Goal: Information Seeking & Learning: Learn about a topic

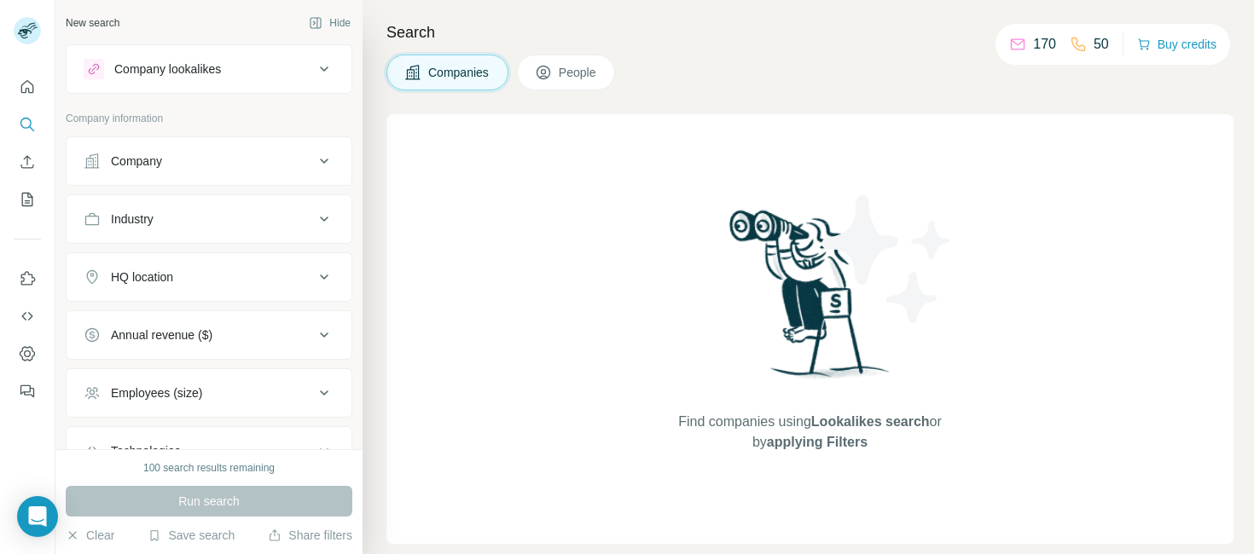
click at [151, 163] on div "Company" at bounding box center [136, 161] width 51 height 17
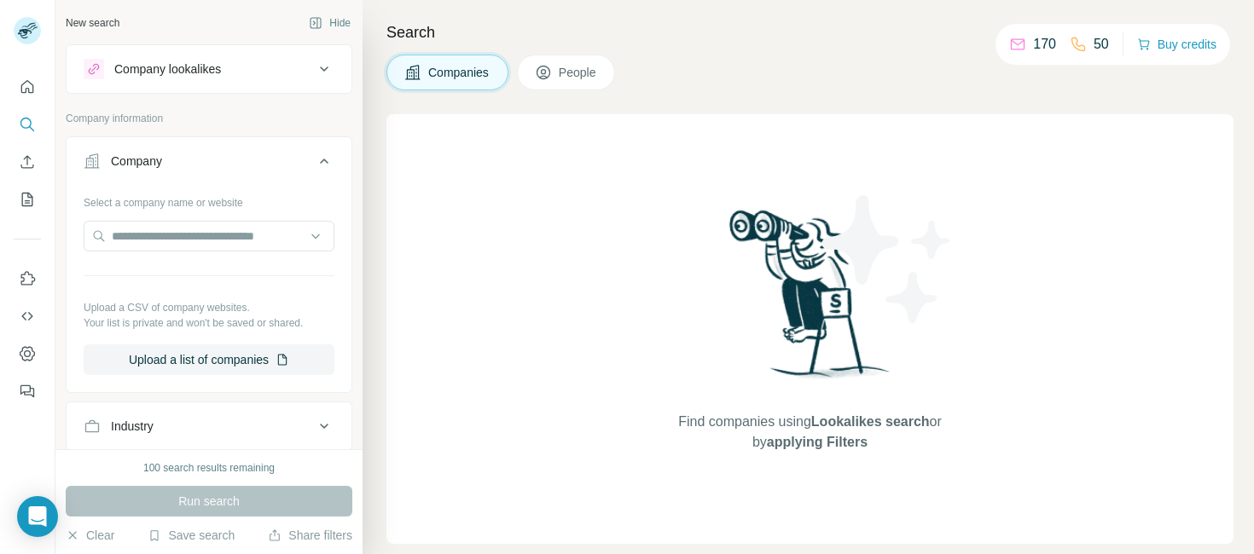
click at [153, 163] on div "Company" at bounding box center [136, 161] width 51 height 17
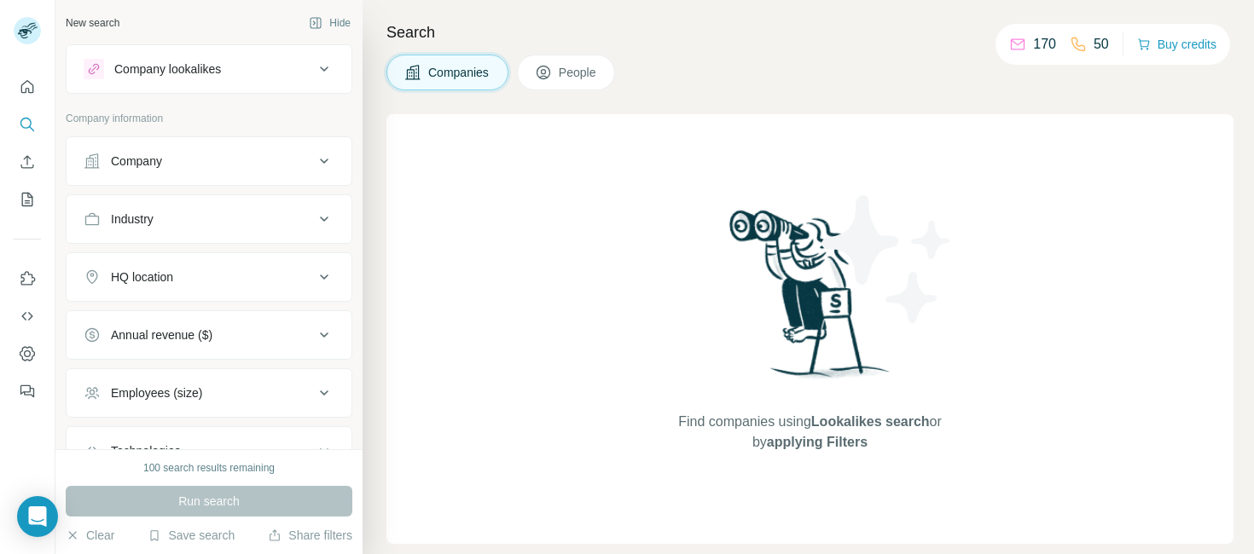
click at [293, 67] on div "Company lookalikes" at bounding box center [199, 69] width 230 height 20
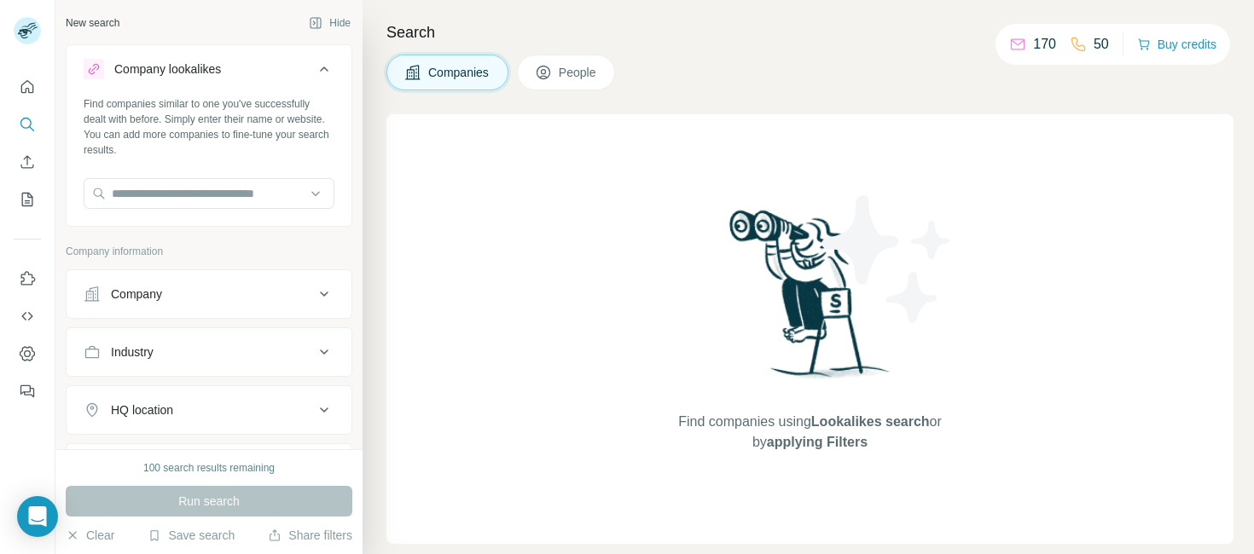
click at [532, 185] on div "Find companies using Lookalikes search or by applying Filters" at bounding box center [809, 329] width 847 height 430
click at [208, 351] on div "Industry" at bounding box center [199, 352] width 230 height 17
click at [126, 351] on div "Industry" at bounding box center [132, 352] width 43 height 17
click at [139, 350] on div "Industry" at bounding box center [132, 352] width 43 height 17
click at [317, 396] on icon at bounding box center [315, 395] width 9 height 5
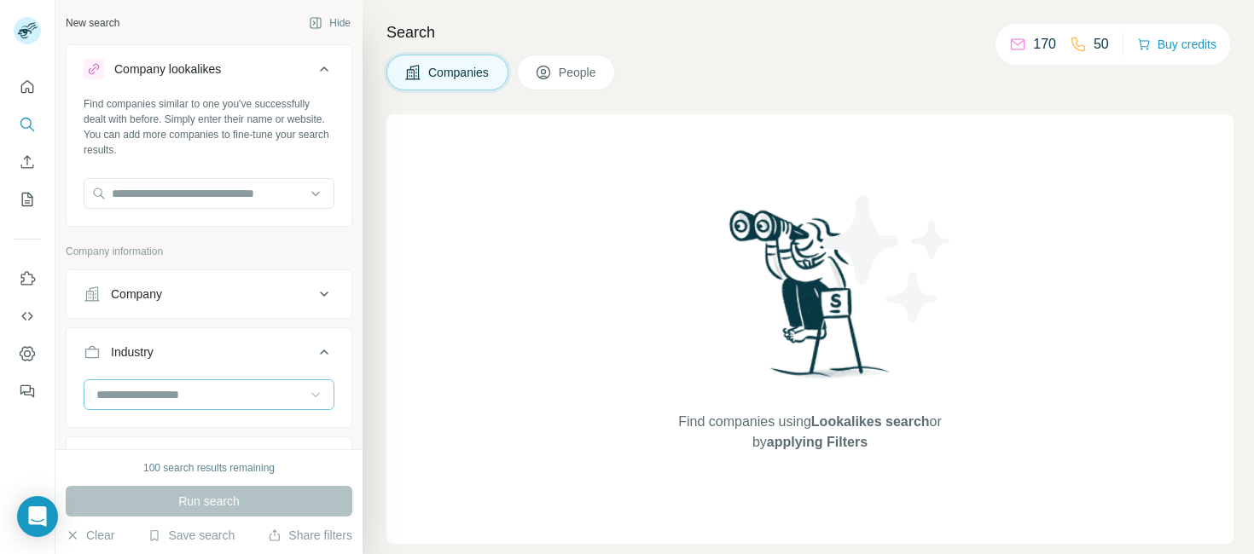
click at [213, 392] on input at bounding box center [200, 395] width 211 height 19
click at [230, 397] on input at bounding box center [200, 395] width 211 height 19
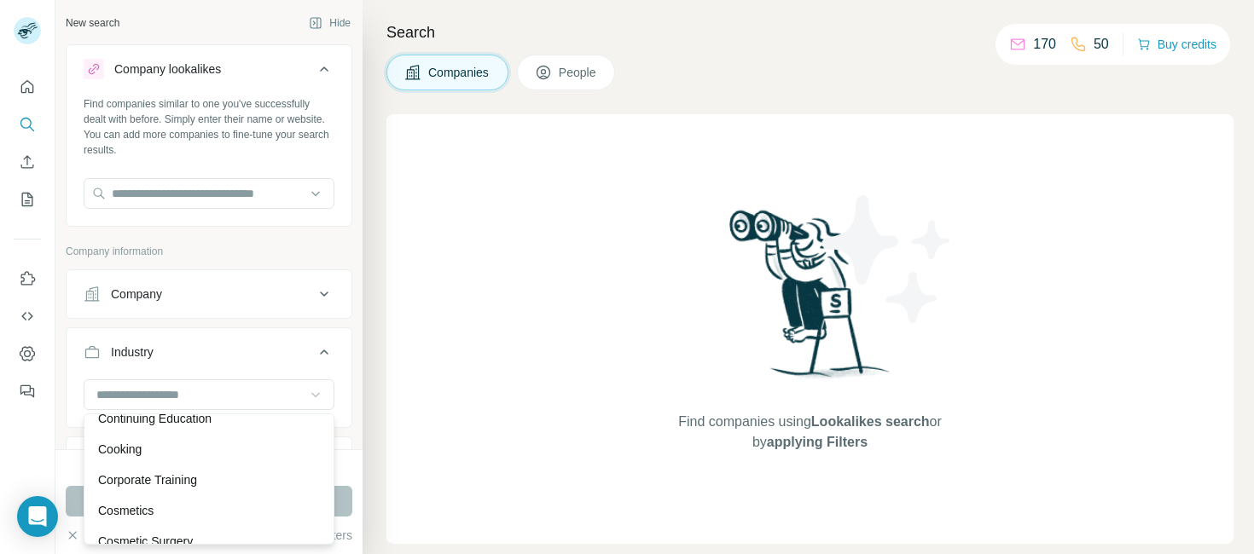
scroll to position [4054, 0]
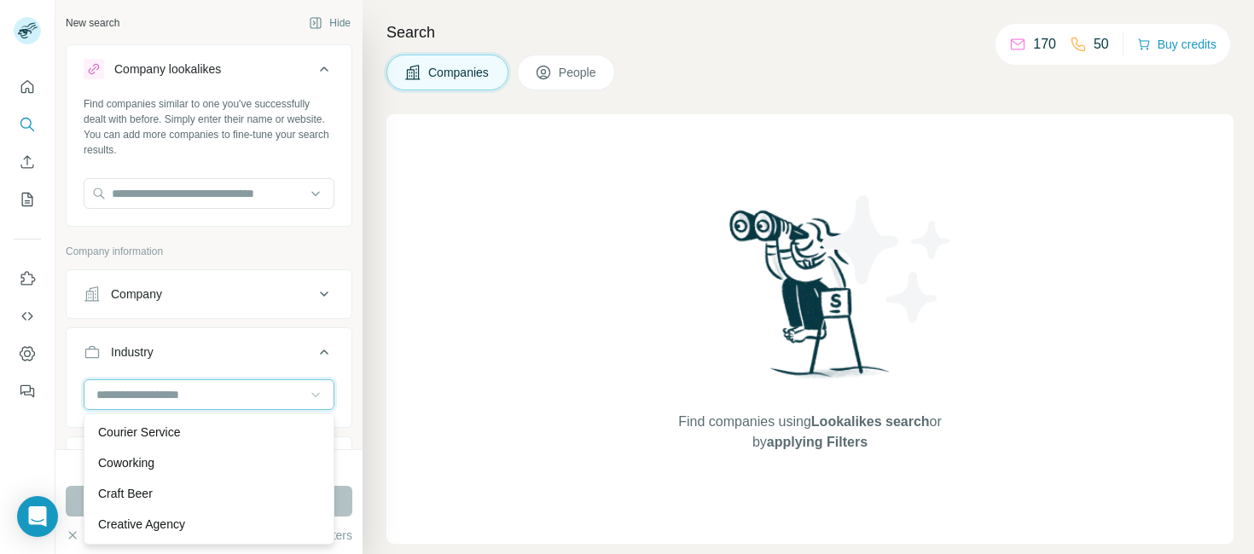
click at [127, 393] on input at bounding box center [200, 395] width 211 height 19
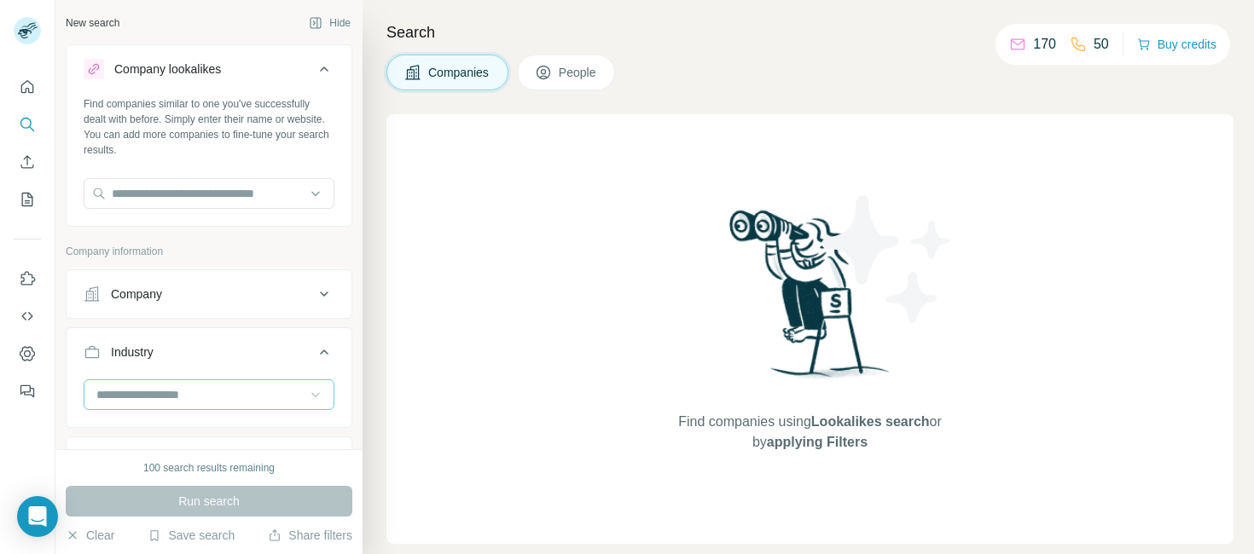
click at [126, 393] on input at bounding box center [200, 395] width 211 height 19
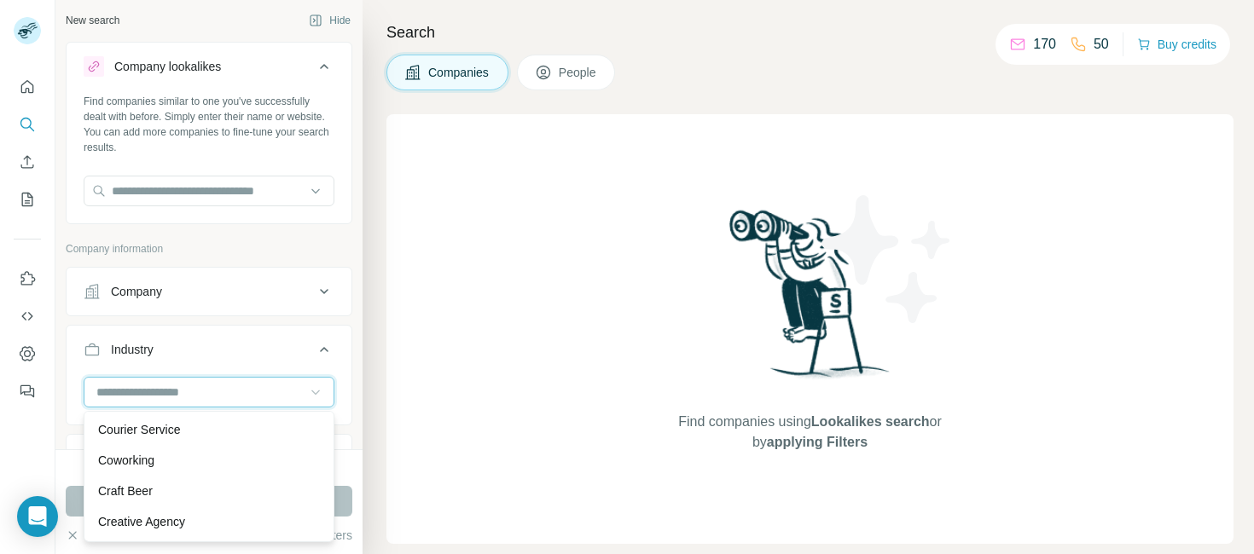
click at [126, 393] on input at bounding box center [200, 392] width 211 height 19
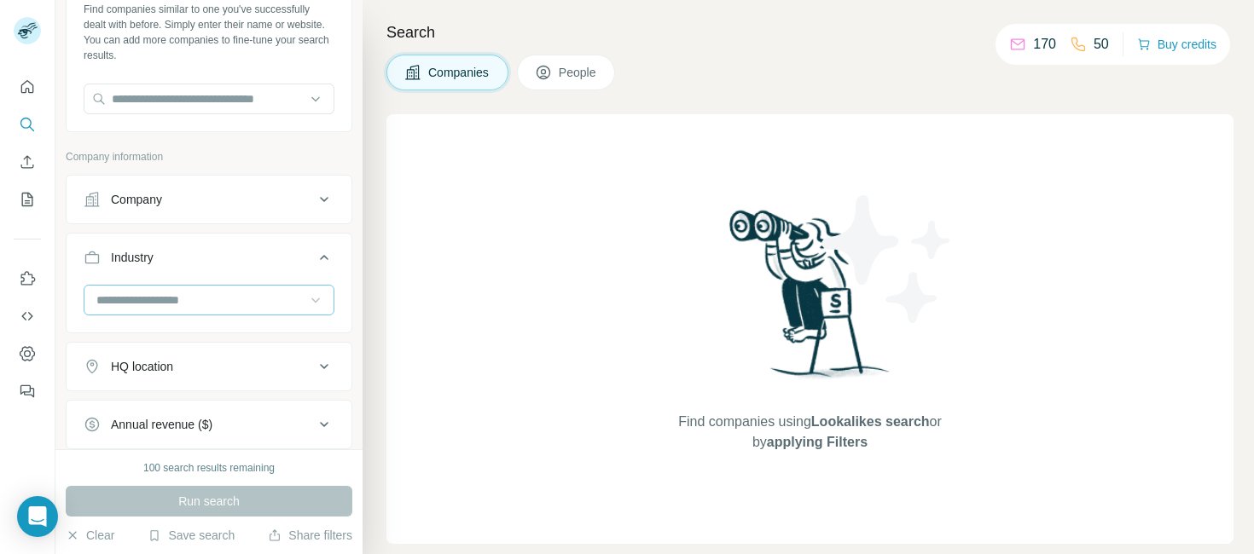
click at [126, 393] on ul "Company Industry HQ location Annual revenue ($) Employees (size) Technologies K…" at bounding box center [209, 399] width 287 height 449
click at [98, 297] on input at bounding box center [200, 302] width 211 height 19
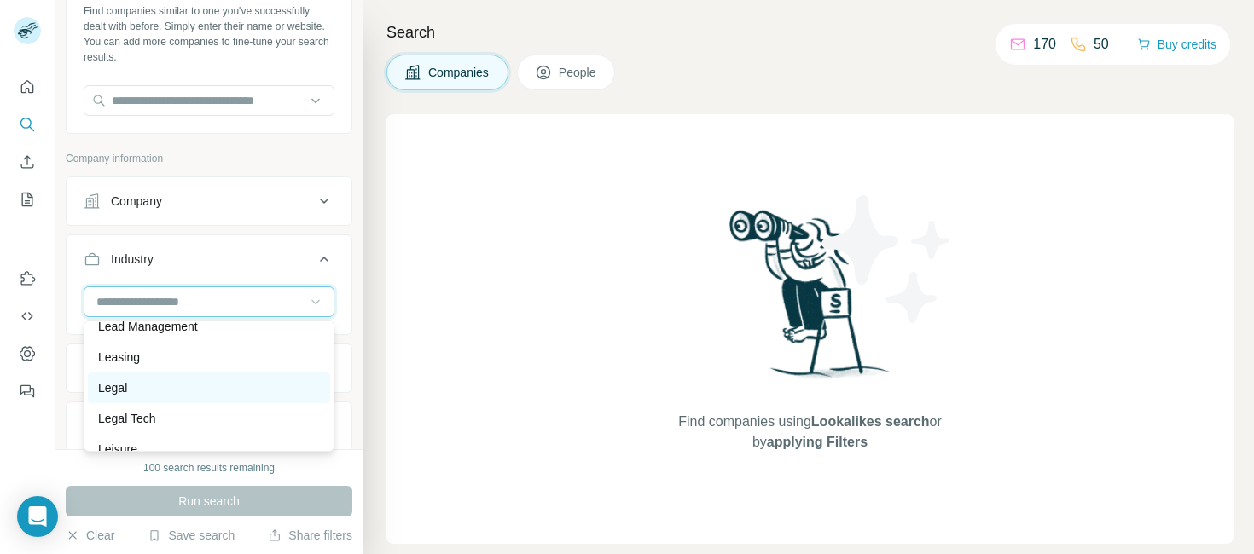
scroll to position [10133, 0]
click at [160, 389] on div "Legal" at bounding box center [209, 388] width 222 height 17
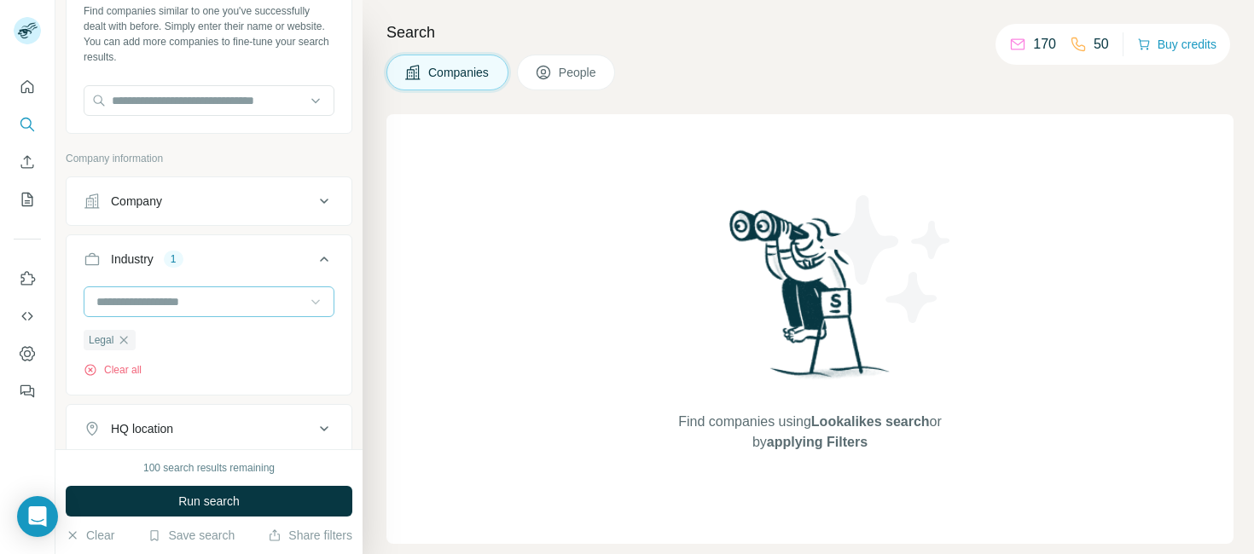
click at [139, 301] on input at bounding box center [200, 302] width 211 height 19
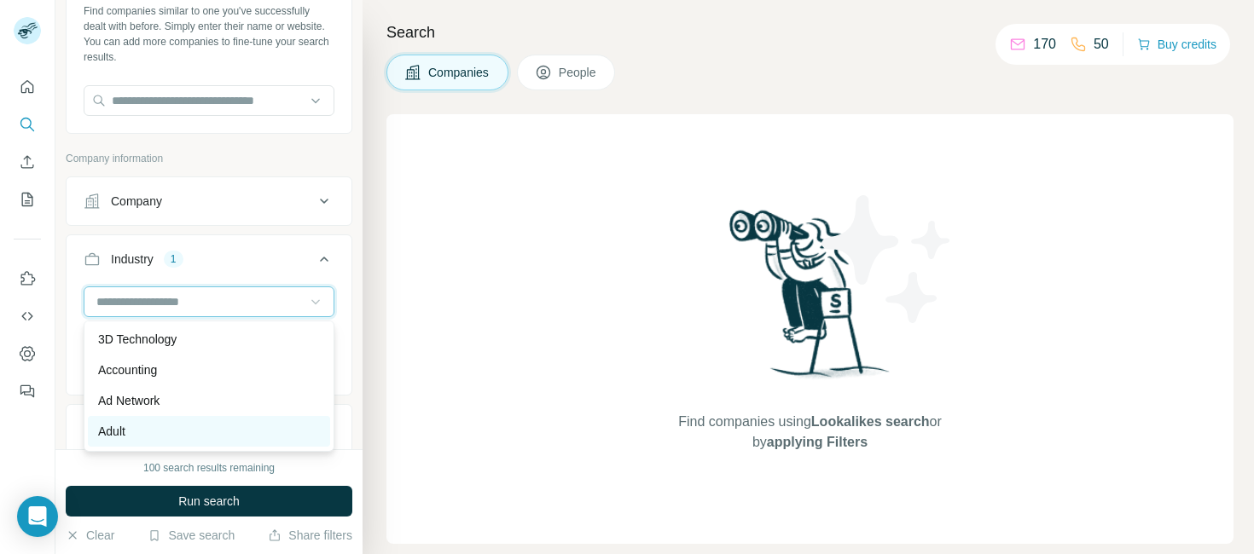
scroll to position [30, 0]
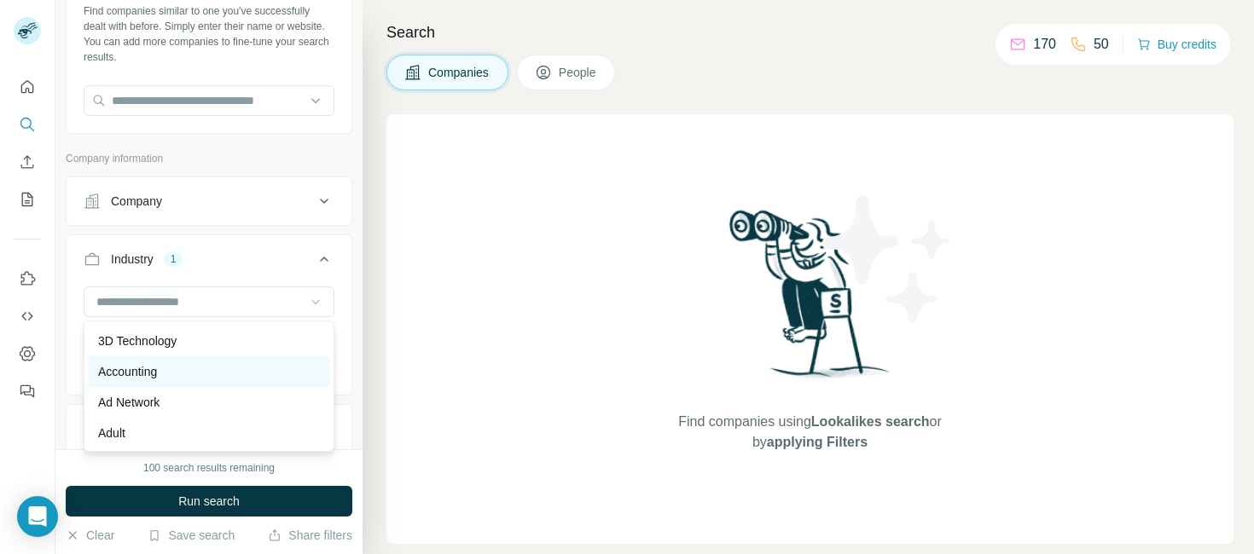
click at [152, 376] on p "Accounting" at bounding box center [127, 371] width 59 height 17
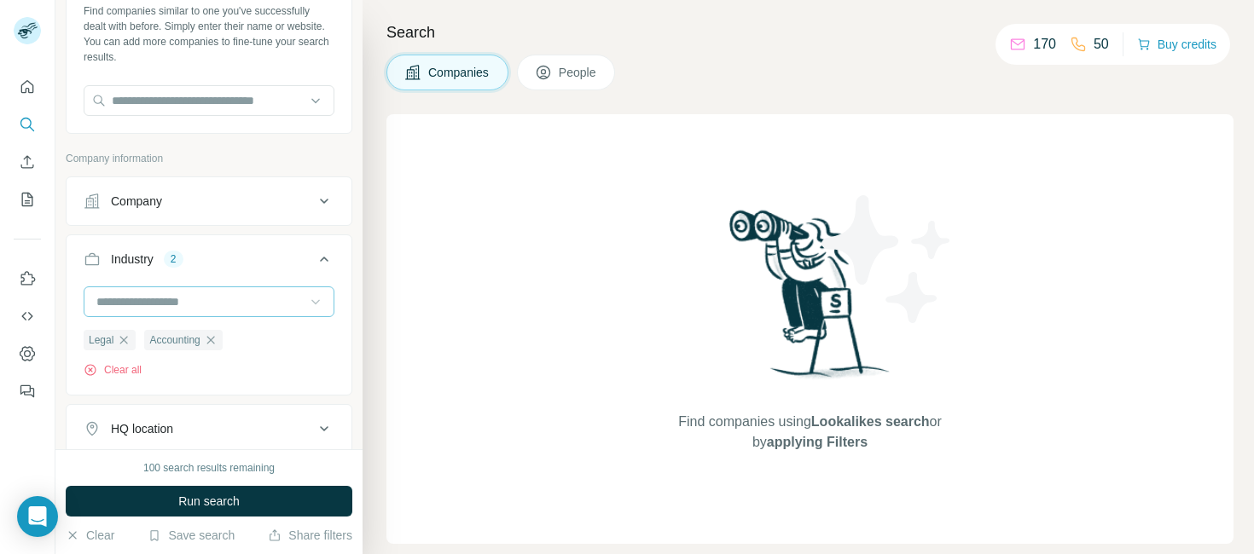
click at [129, 306] on input at bounding box center [200, 302] width 211 height 19
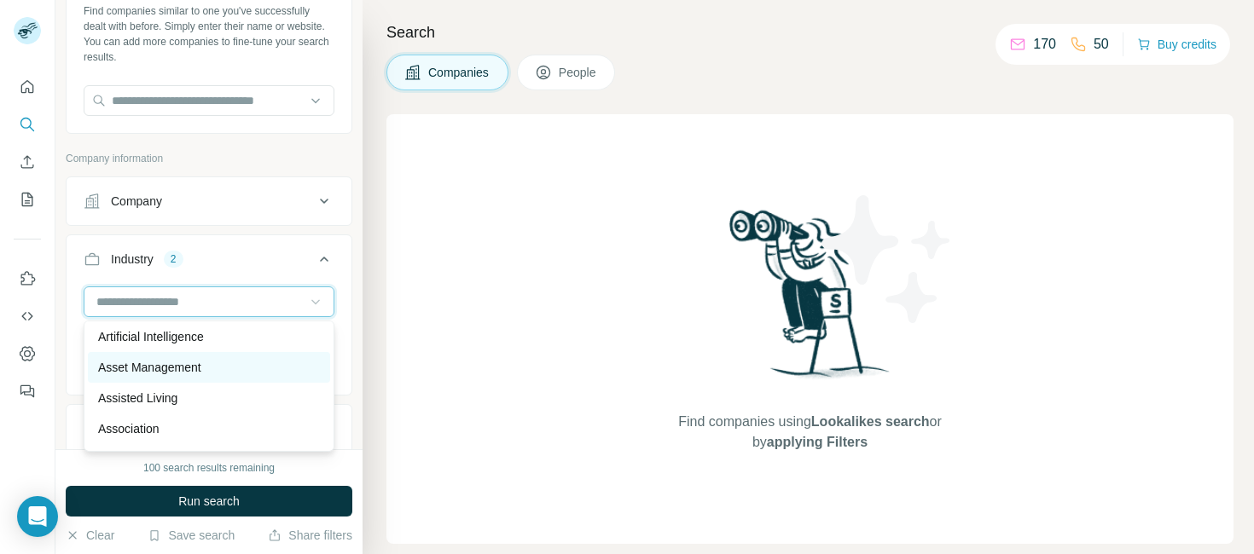
scroll to position [893, 0]
click at [113, 371] on p "Asset Management" at bounding box center [149, 368] width 103 height 17
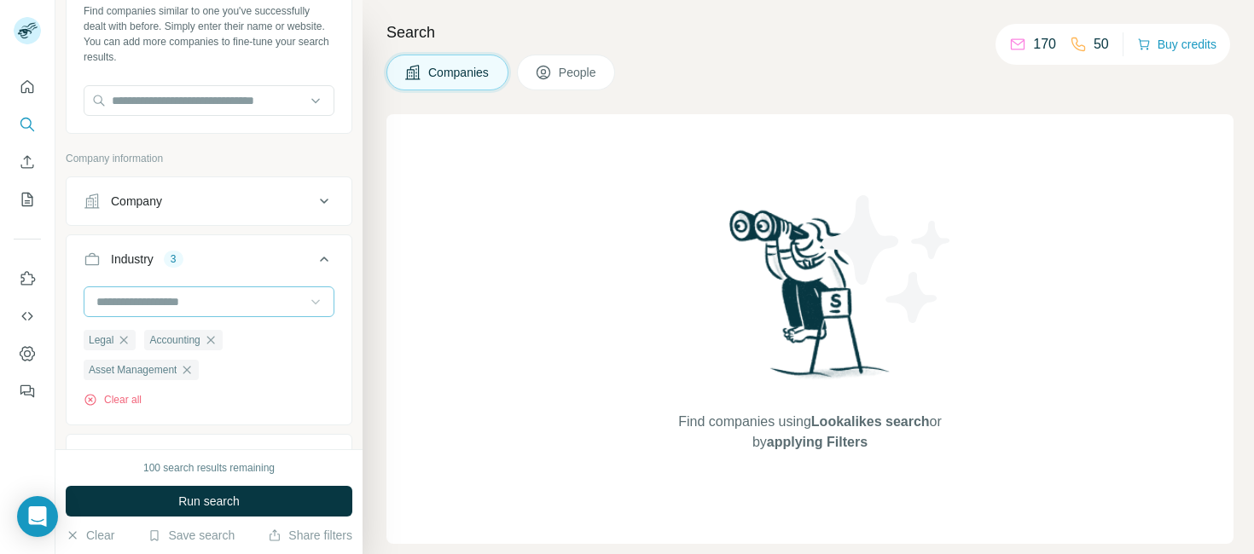
click at [145, 299] on input at bounding box center [200, 302] width 211 height 19
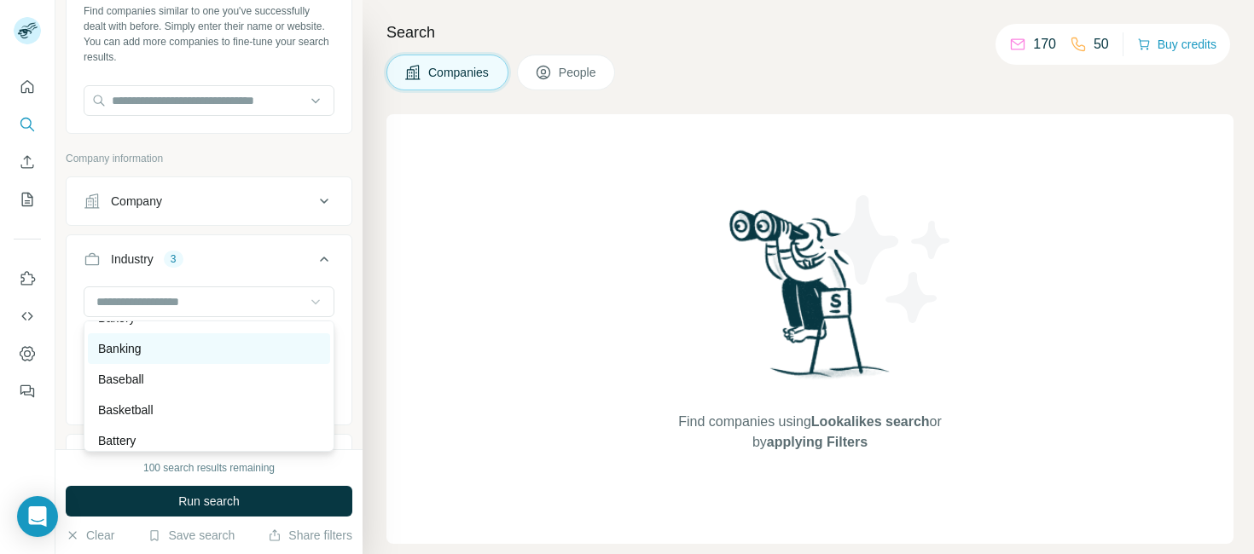
scroll to position [1343, 0]
click at [117, 351] on p "Banking" at bounding box center [119, 348] width 43 height 17
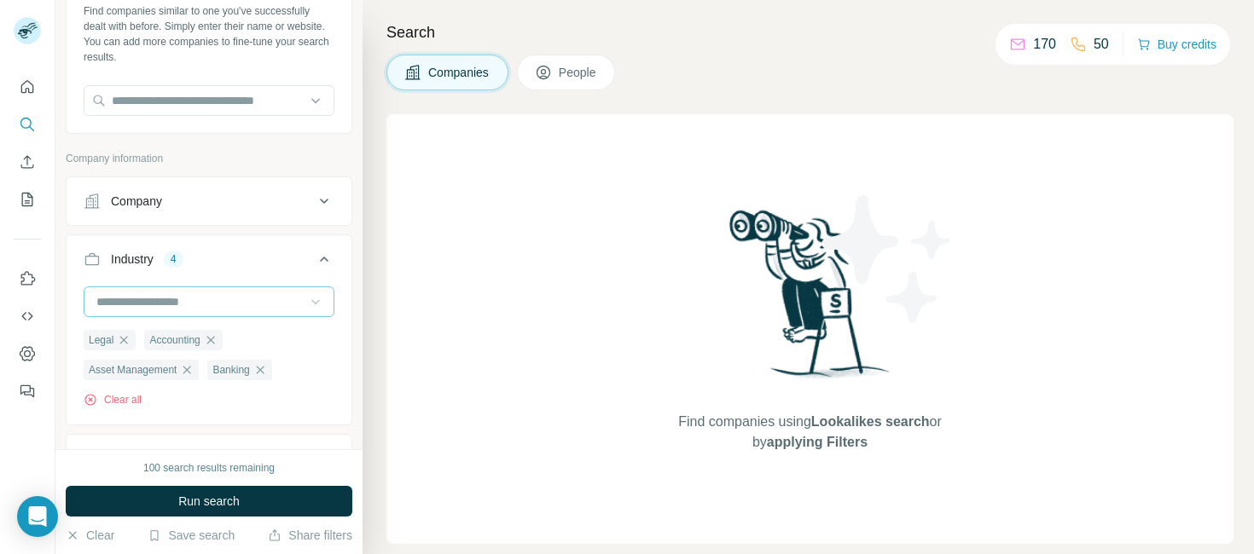
click at [151, 302] on input at bounding box center [200, 302] width 211 height 19
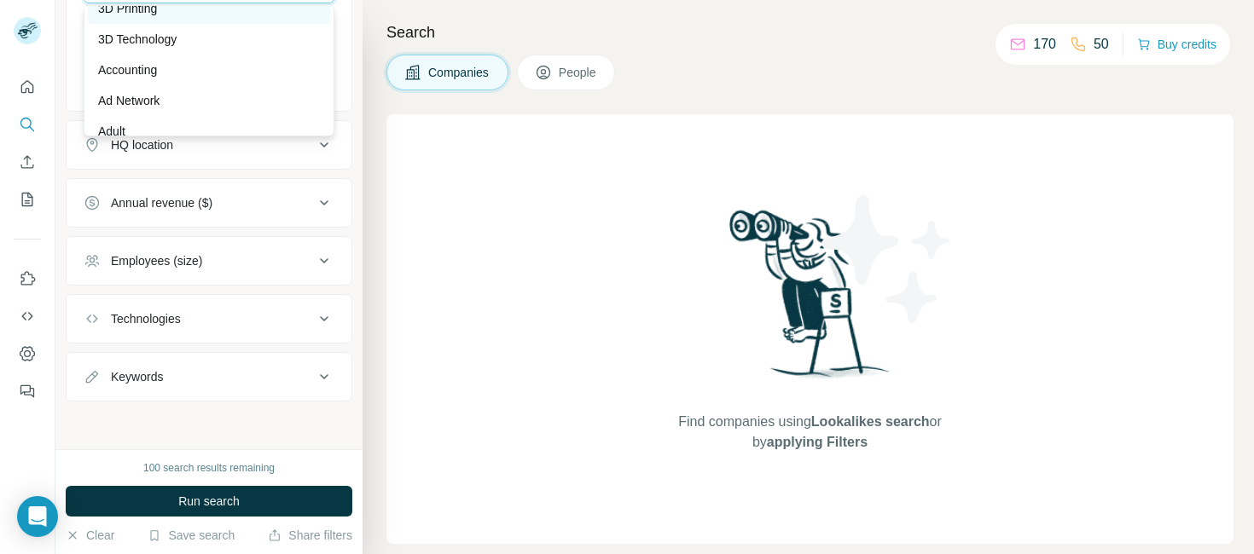
scroll to position [6, 0]
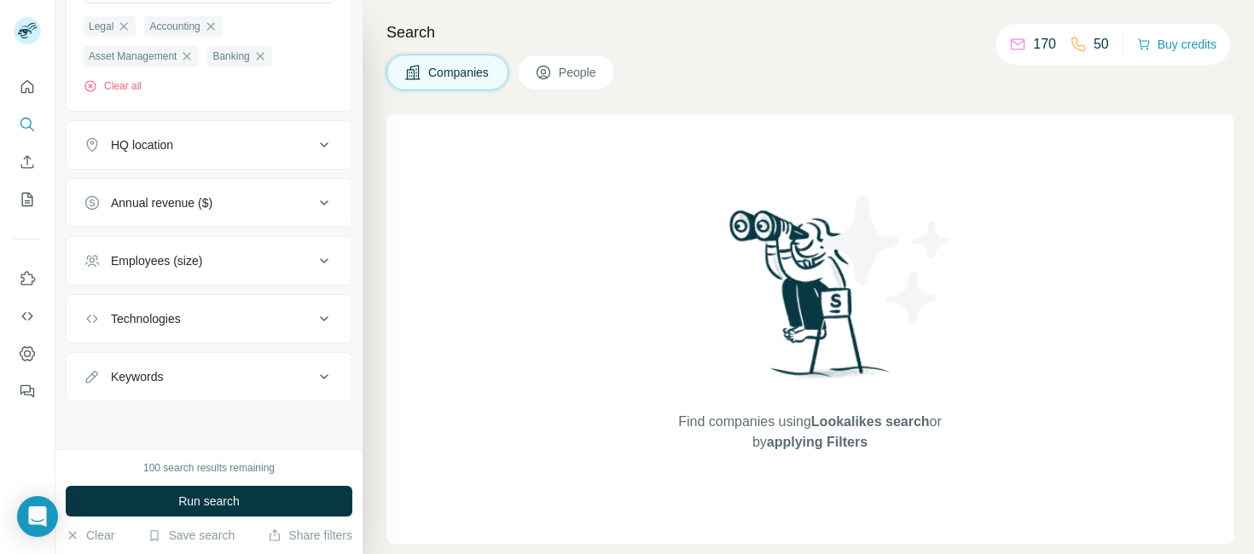
drag, startPoint x: 345, startPoint y: 78, endPoint x: 305, endPoint y: 91, distance: 41.3
click at [337, 100] on div "Legal Accounting Asset Management Banking Clear all" at bounding box center [209, 40] width 285 height 135
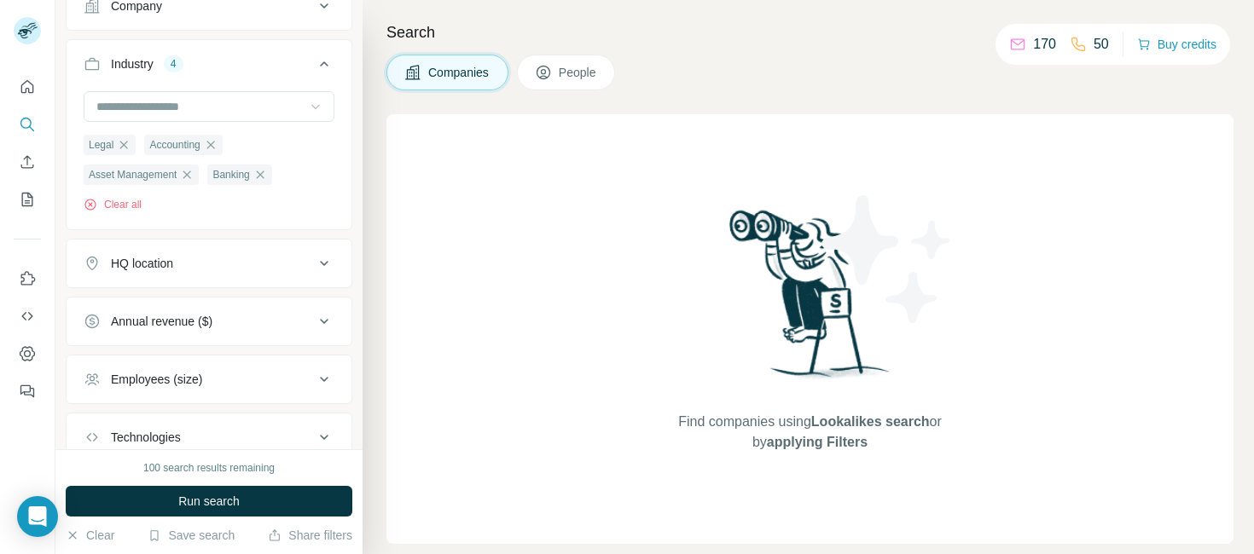
scroll to position [286, 0]
click at [119, 103] on input at bounding box center [200, 109] width 211 height 19
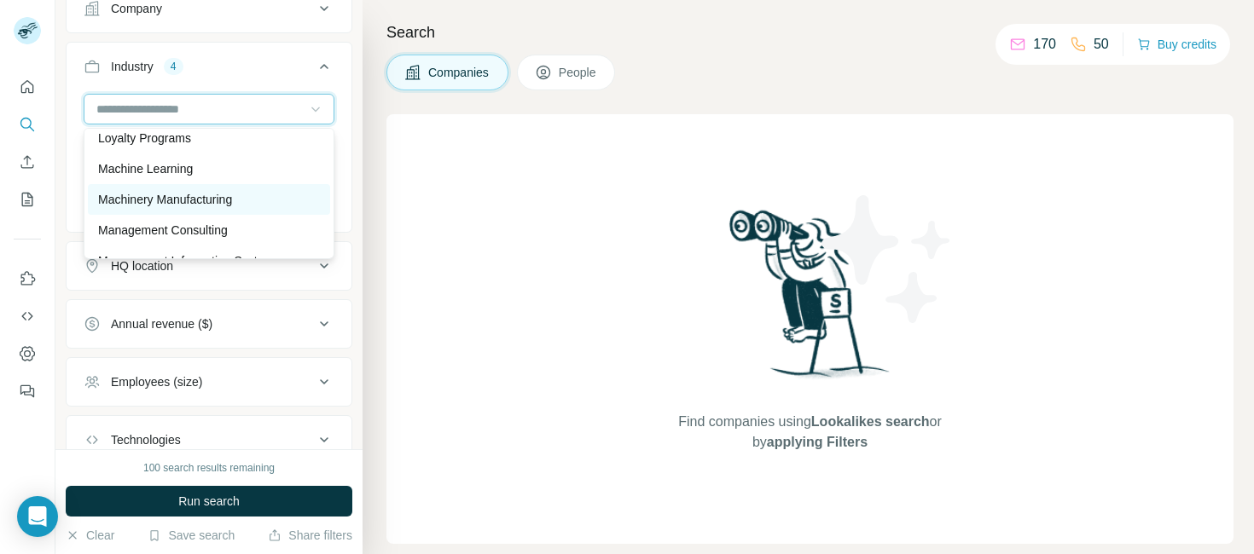
scroll to position [10645, 0]
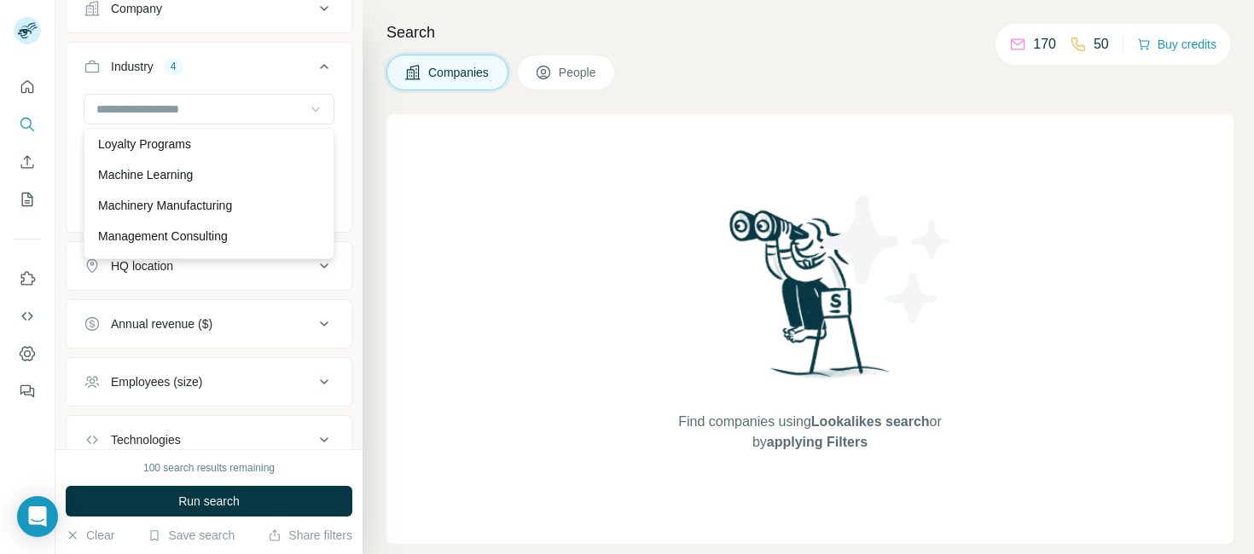
click at [459, 226] on div "Find companies using Lookalikes search or by applying Filters" at bounding box center [809, 329] width 847 height 430
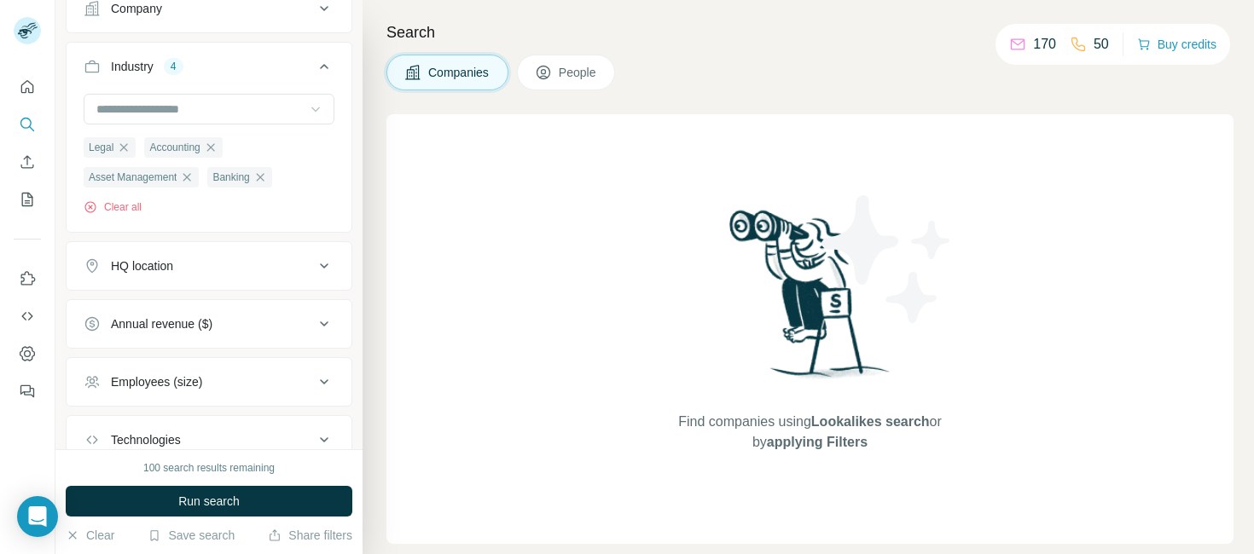
click at [136, 268] on div "HQ location" at bounding box center [142, 266] width 62 height 17
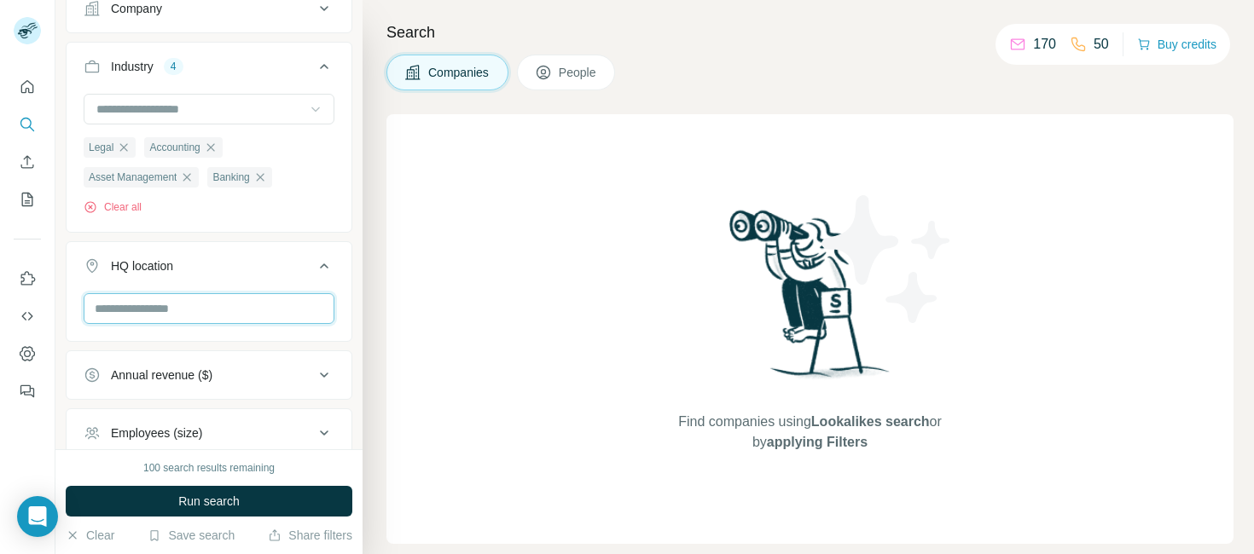
click at [130, 312] on input "text" at bounding box center [209, 308] width 251 height 31
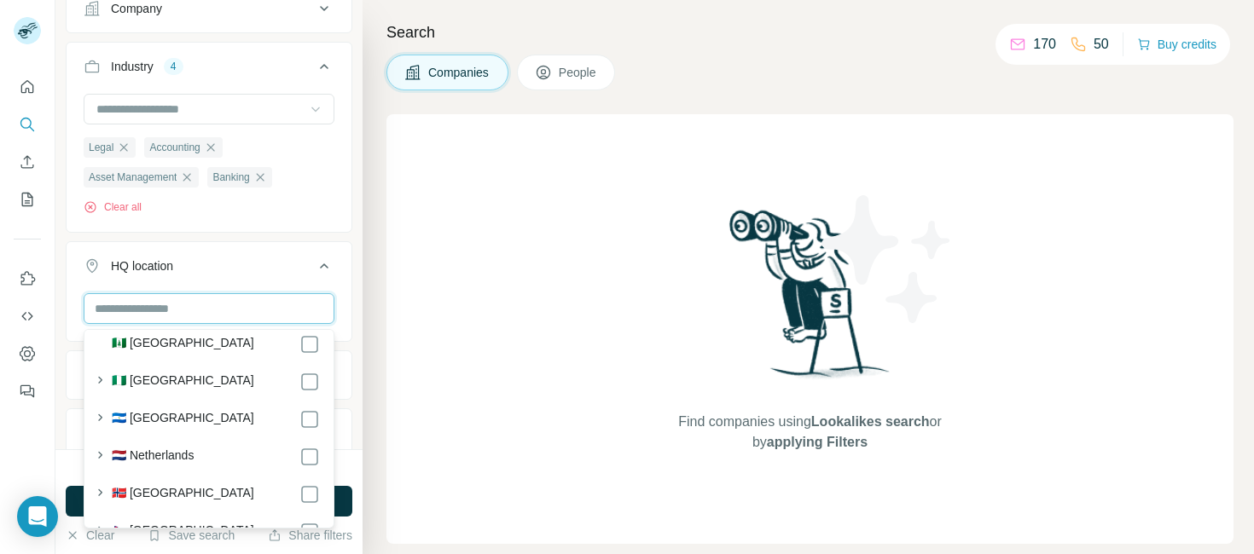
scroll to position [6031, 0]
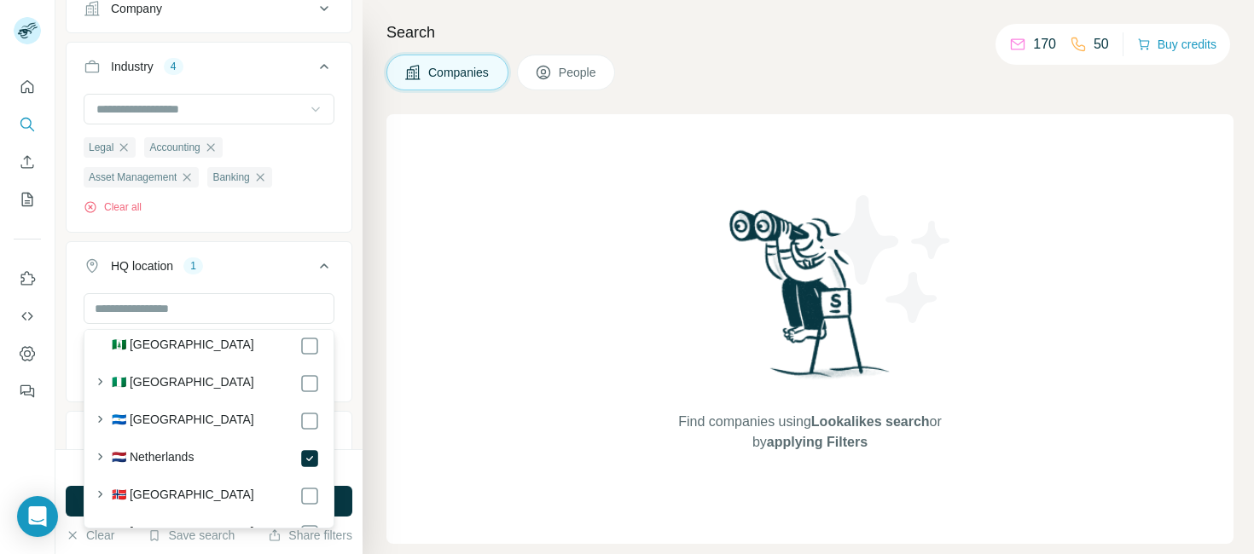
click at [225, 265] on div "HQ location 1" at bounding box center [199, 266] width 230 height 17
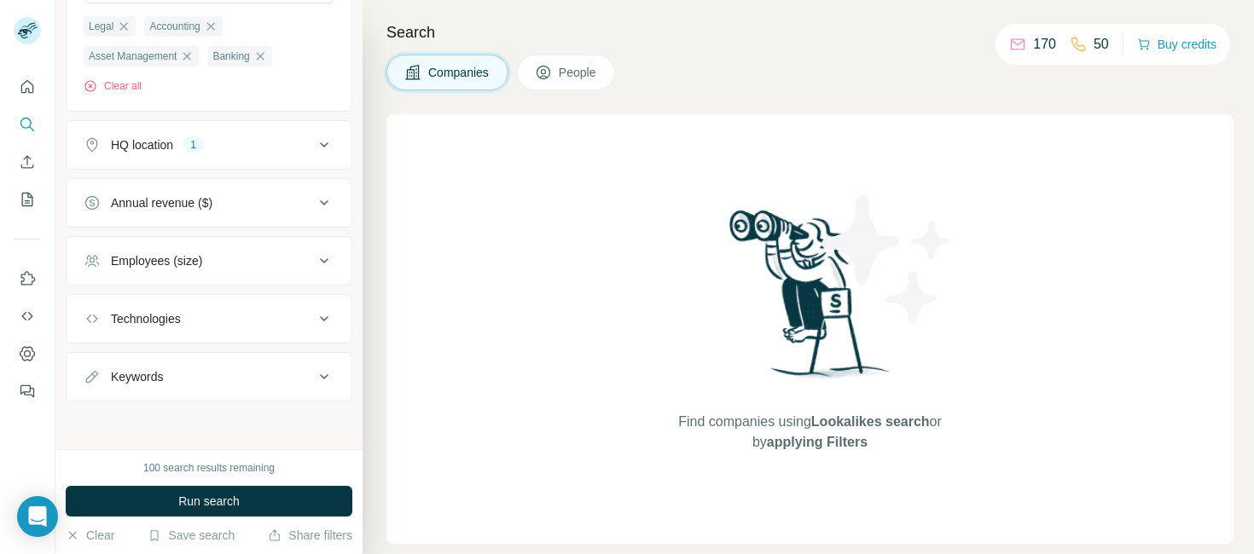
click at [143, 377] on div "Keywords" at bounding box center [137, 376] width 52 height 17
click at [188, 414] on input "text" at bounding box center [192, 418] width 217 height 31
type input "**********"
click at [281, 466] on div "100 search results remaining" at bounding box center [209, 468] width 287 height 15
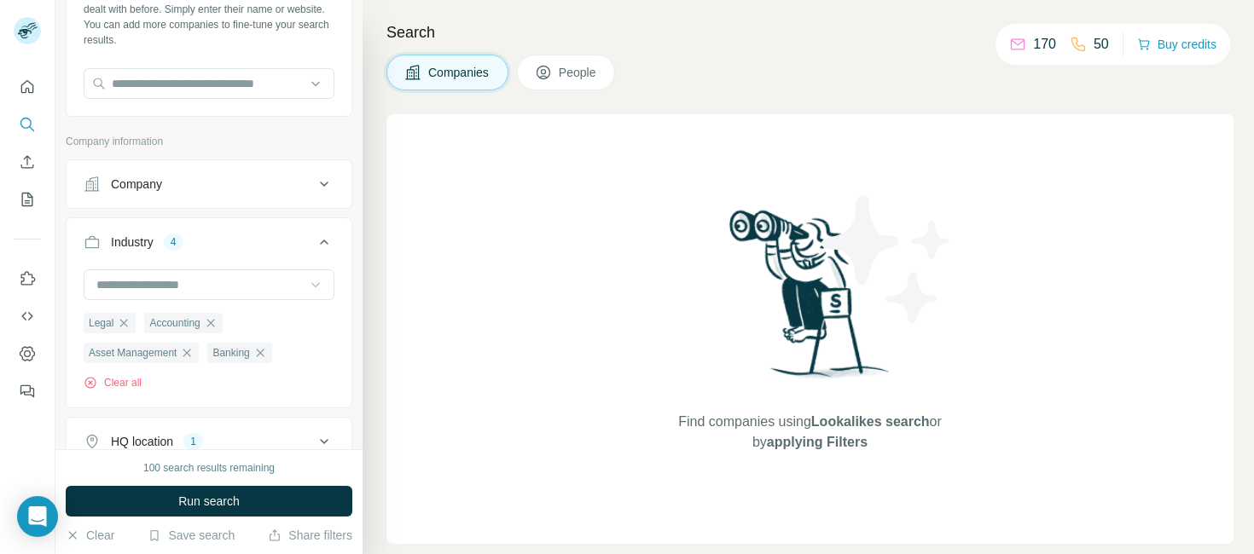
click at [219, 188] on div "Company" at bounding box center [199, 184] width 230 height 17
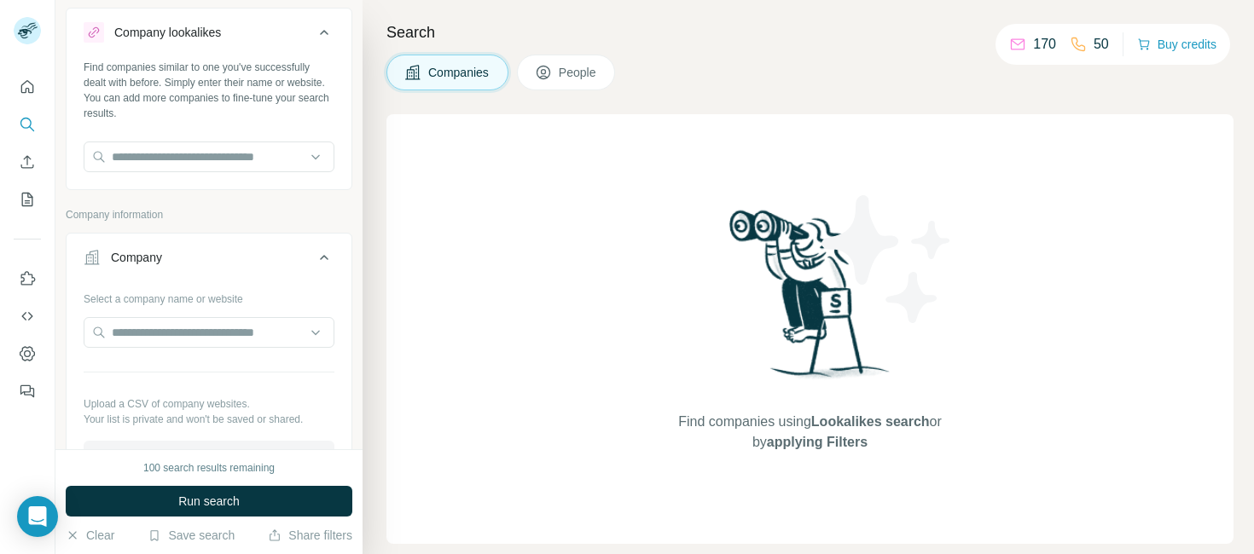
scroll to position [35, 0]
click at [134, 165] on input "text" at bounding box center [209, 158] width 251 height 31
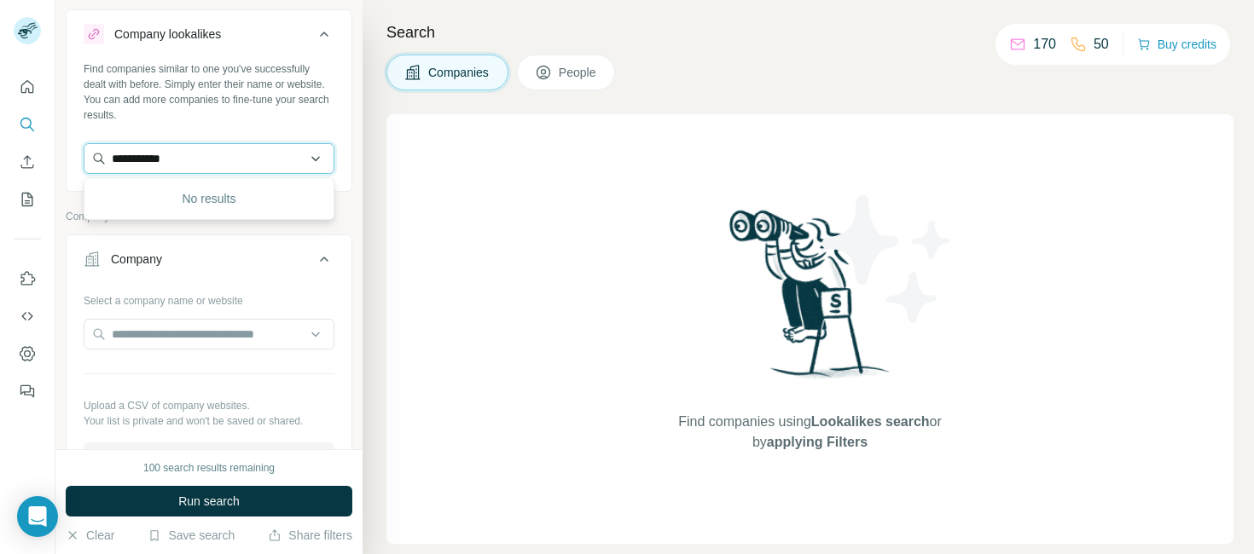
type input "**********"
click at [198, 159] on input "**********" at bounding box center [209, 158] width 251 height 31
click at [223, 252] on div "Company" at bounding box center [199, 259] width 230 height 17
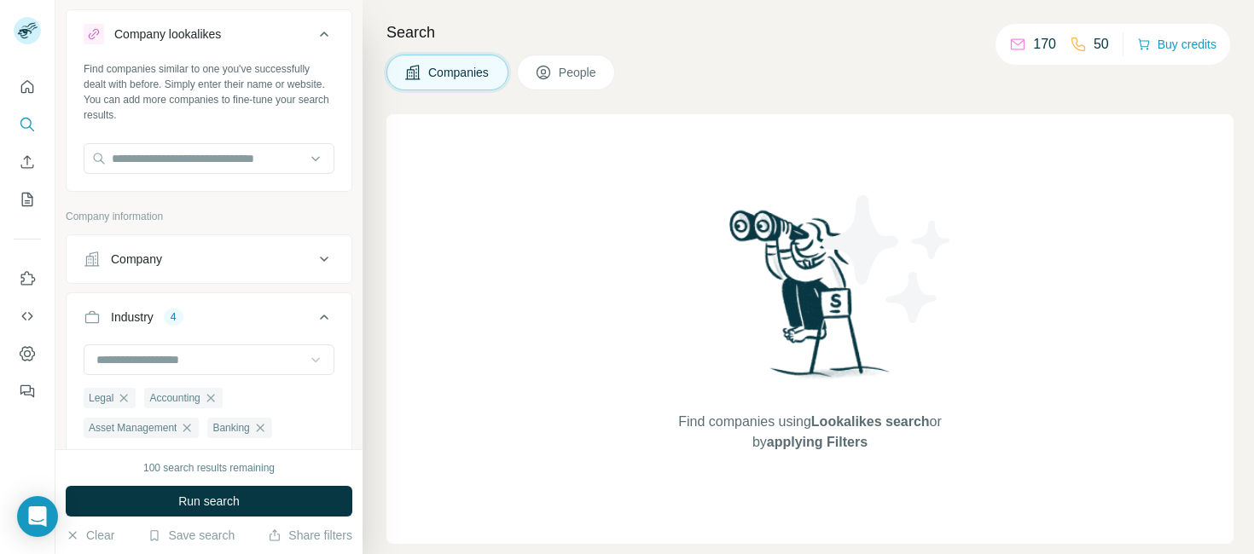
scroll to position [0, 0]
click at [592, 72] on span "People" at bounding box center [578, 72] width 39 height 17
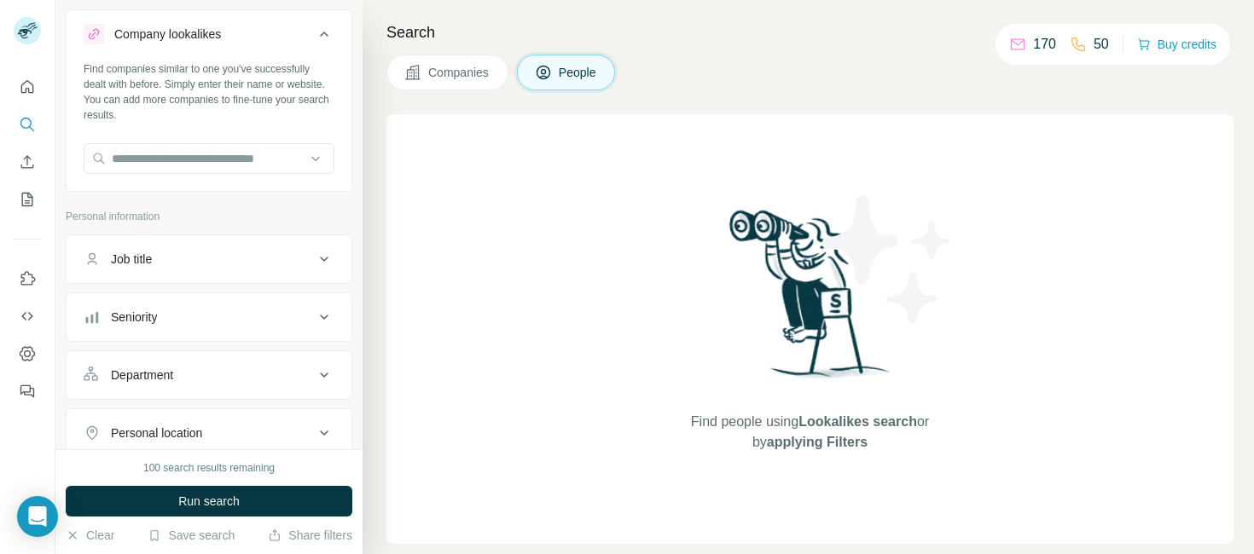
click at [197, 262] on div "Job title" at bounding box center [199, 259] width 230 height 17
click at [157, 368] on div "Seniority" at bounding box center [134, 368] width 46 height 17
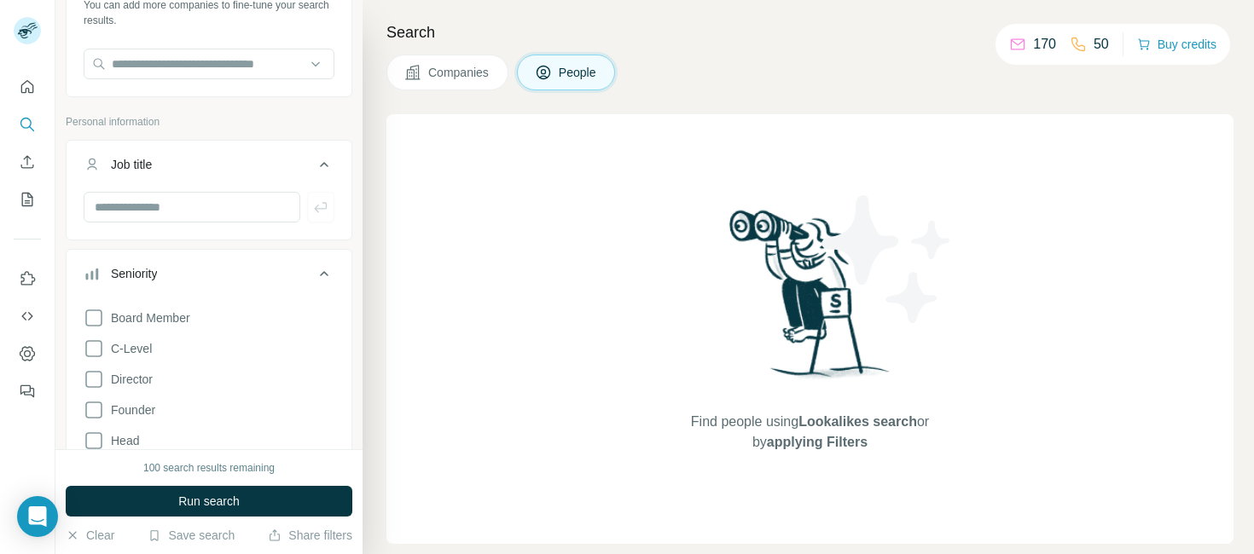
scroll to position [130, 0]
click at [96, 382] on icon at bounding box center [94, 378] width 20 height 20
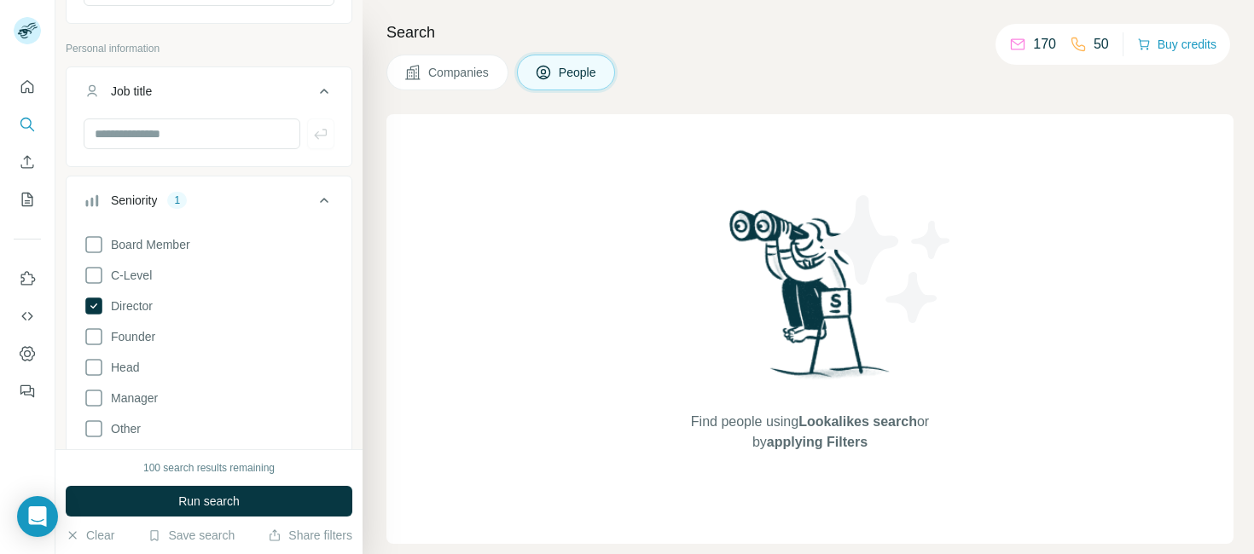
scroll to position [206, 0]
drag, startPoint x: 96, startPoint y: 334, endPoint x: 90, endPoint y: 372, distance: 38.1
click at [96, 334] on icon at bounding box center [94, 334] width 20 height 20
click at [96, 394] on icon at bounding box center [94, 396] width 20 height 20
click at [101, 242] on icon at bounding box center [94, 242] width 20 height 20
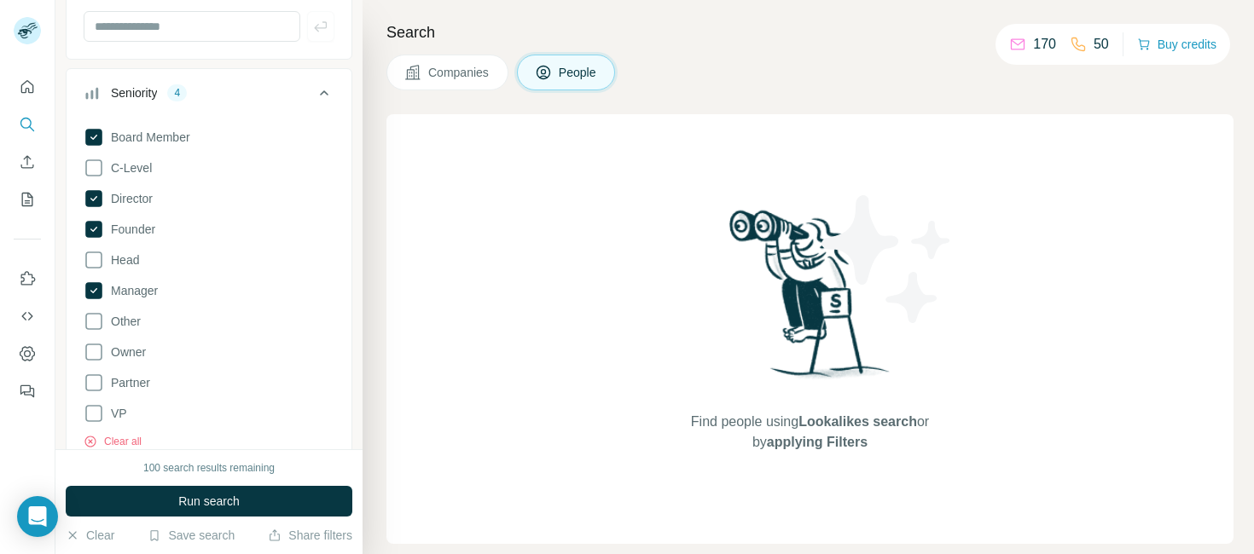
scroll to position [311, 0]
click at [98, 353] on icon at bounding box center [94, 351] width 20 height 20
click at [96, 385] on icon at bounding box center [94, 382] width 20 height 20
click at [94, 412] on icon at bounding box center [94, 413] width 20 height 20
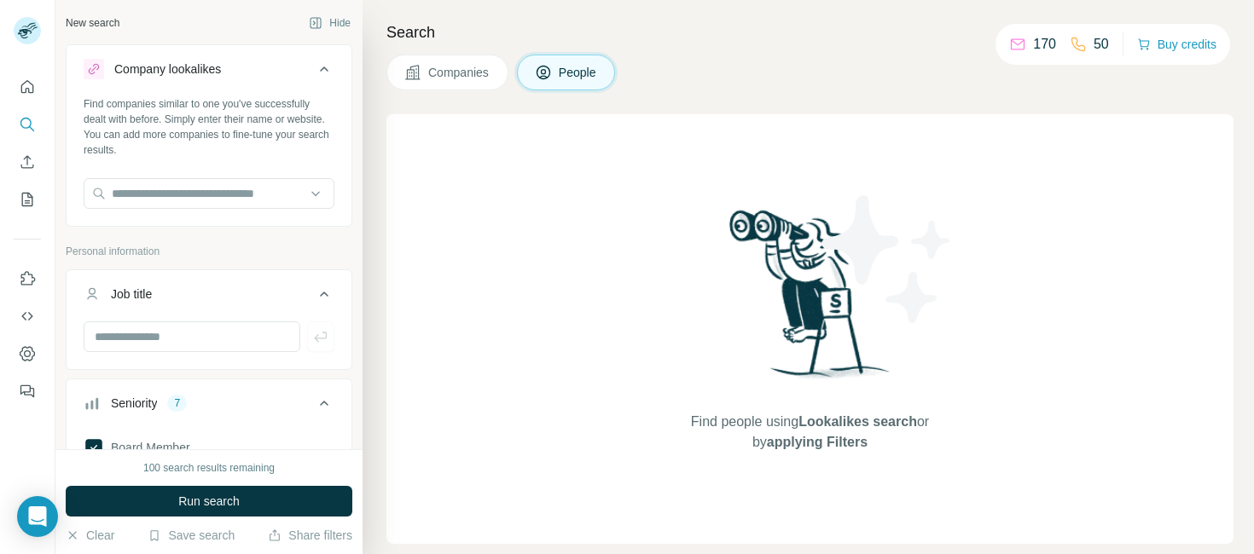
click at [138, 296] on div "Job title" at bounding box center [131, 294] width 41 height 17
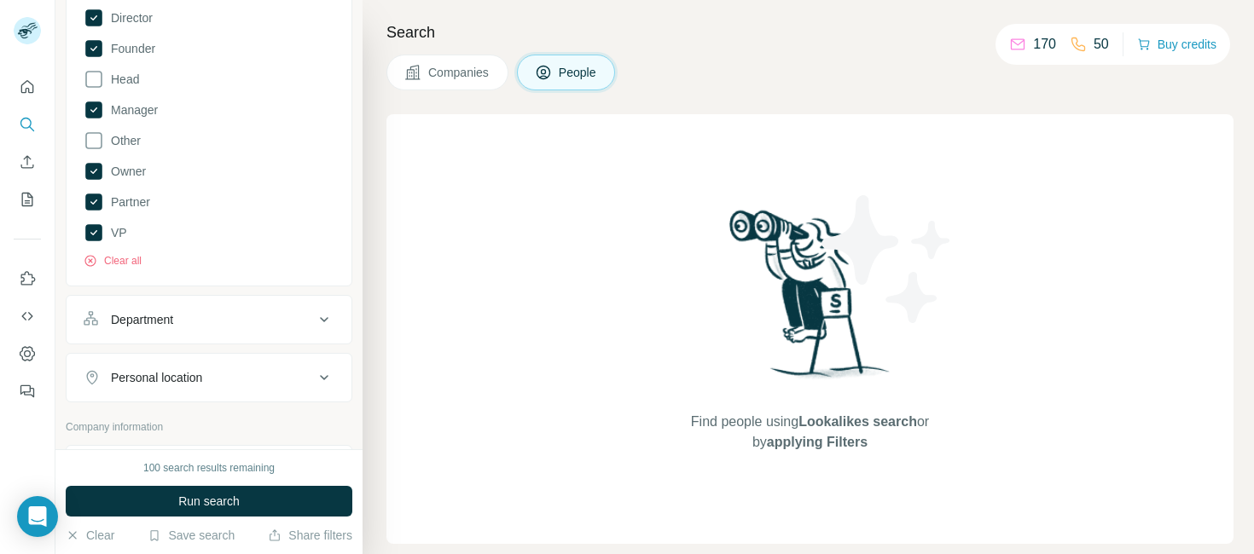
scroll to position [448, 0]
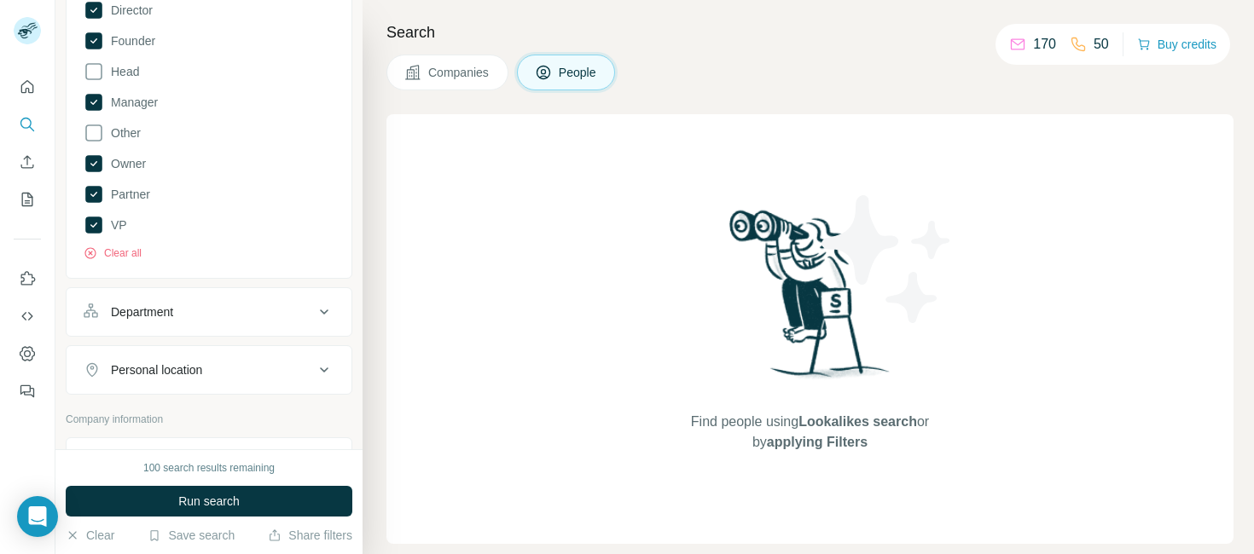
click at [158, 312] on div "Department" at bounding box center [142, 312] width 62 height 17
click at [161, 361] on input at bounding box center [200, 354] width 211 height 19
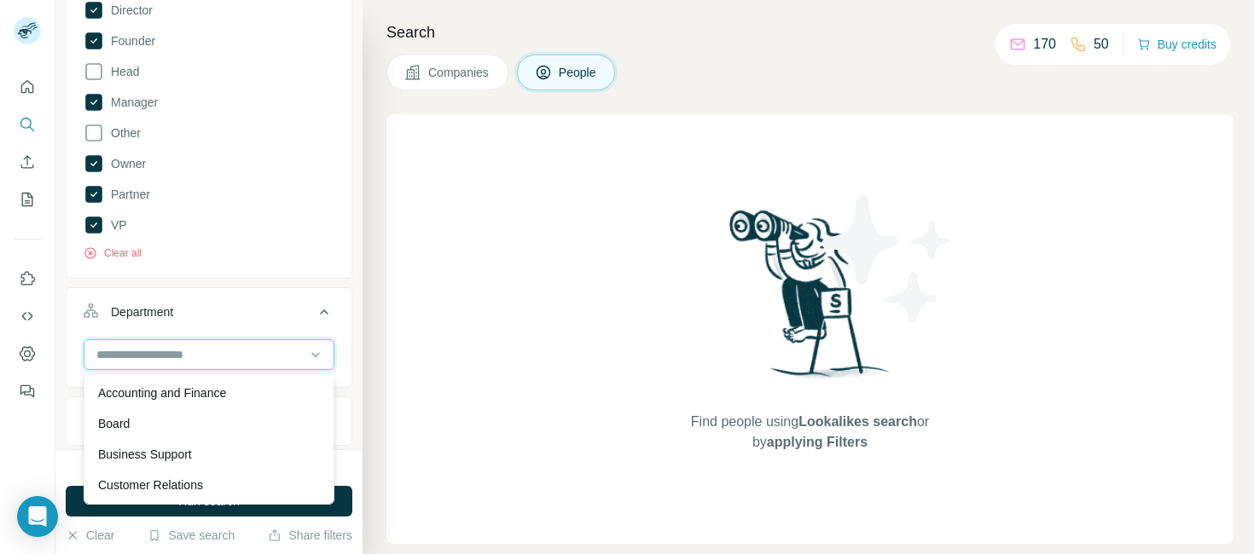
scroll to position [450, 0]
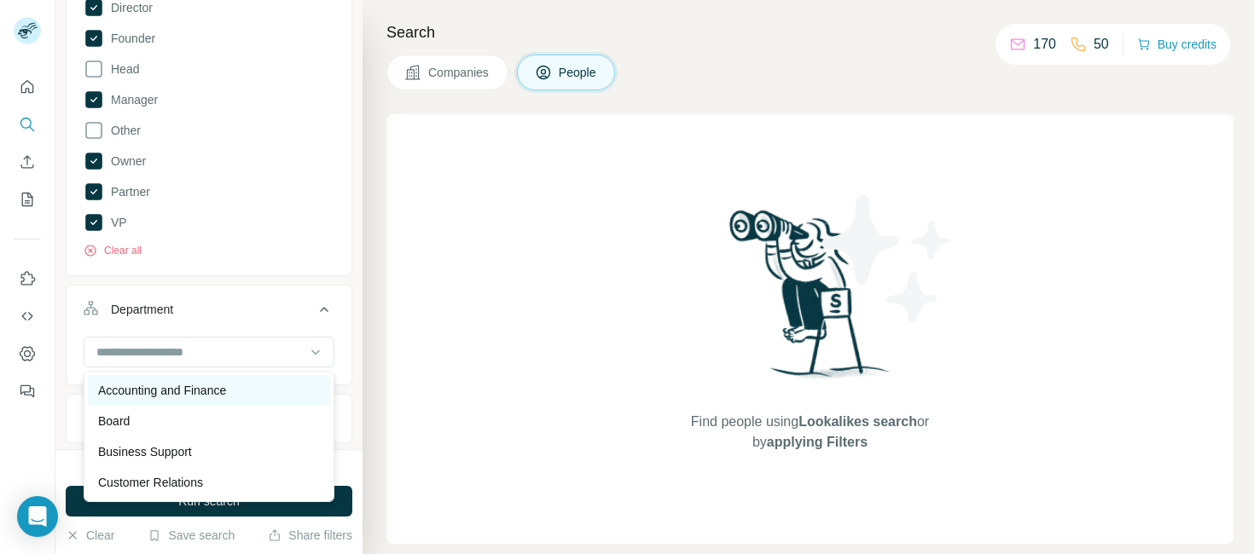
click at [148, 389] on p "Accounting and Finance" at bounding box center [162, 390] width 128 height 17
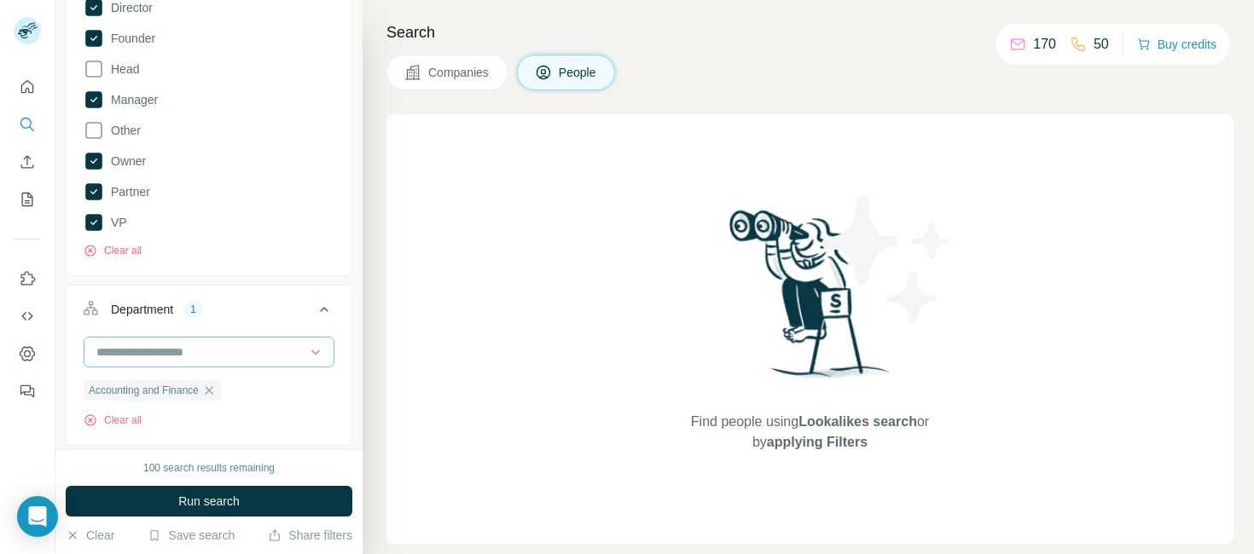
click at [168, 358] on input at bounding box center [200, 352] width 211 height 19
click at [160, 352] on input at bounding box center [200, 352] width 211 height 19
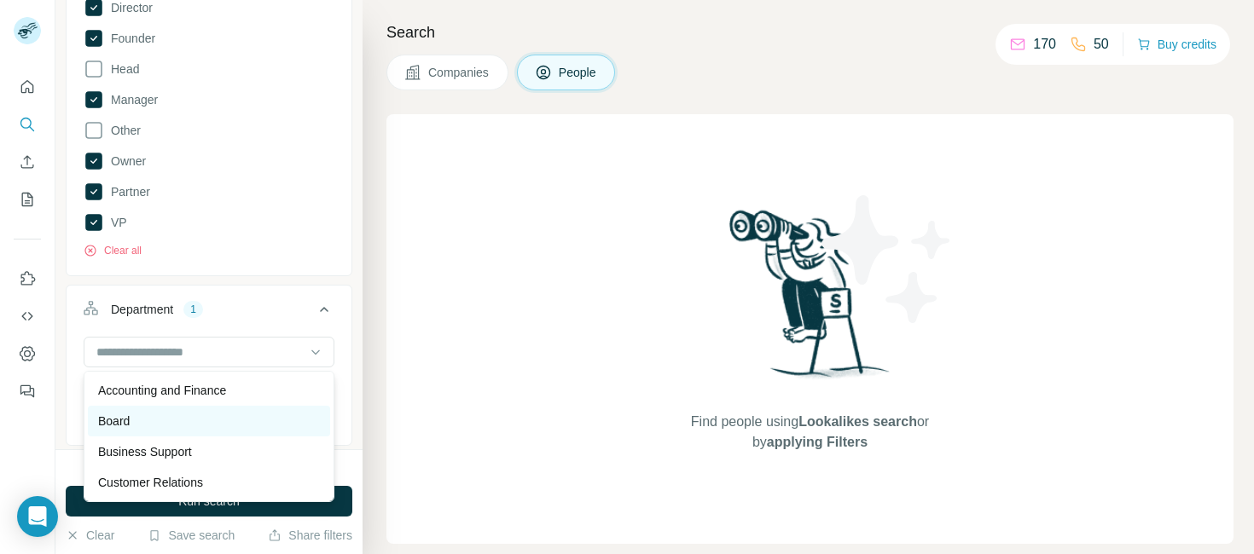
click at [136, 426] on div "Board" at bounding box center [209, 421] width 222 height 17
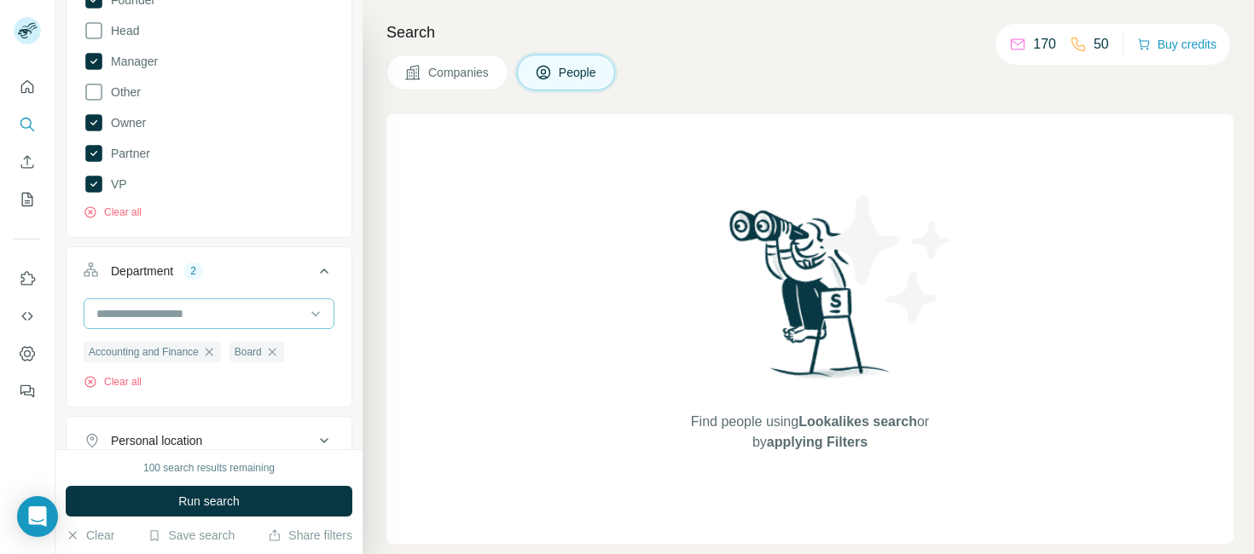
scroll to position [490, 0]
click at [180, 318] on input at bounding box center [200, 312] width 211 height 19
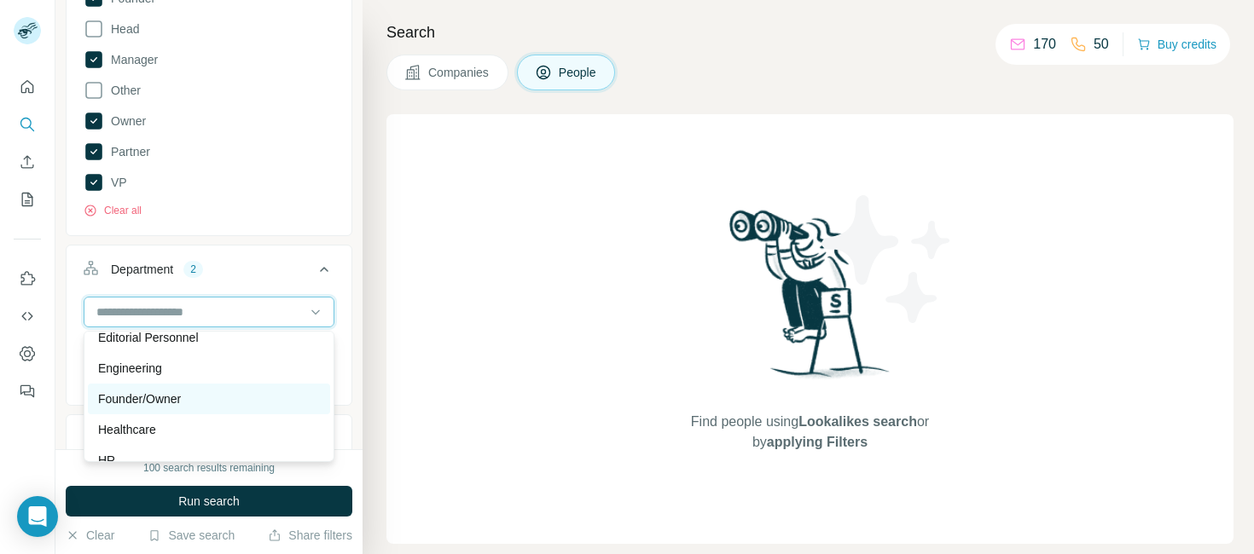
scroll to position [182, 0]
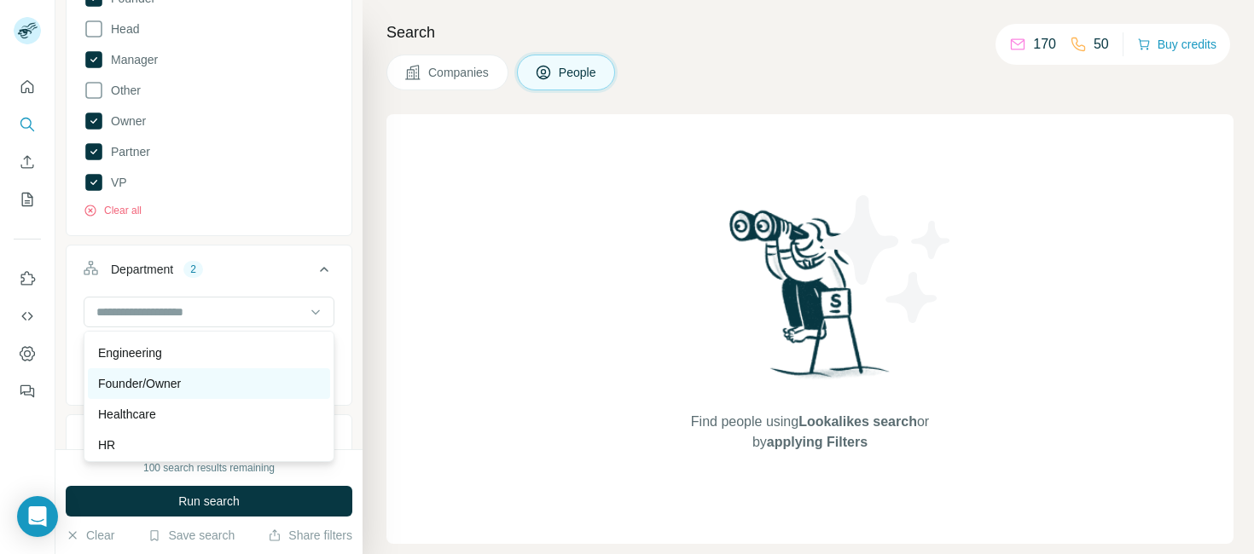
click at [183, 384] on div "Founder/Owner" at bounding box center [209, 383] width 222 height 17
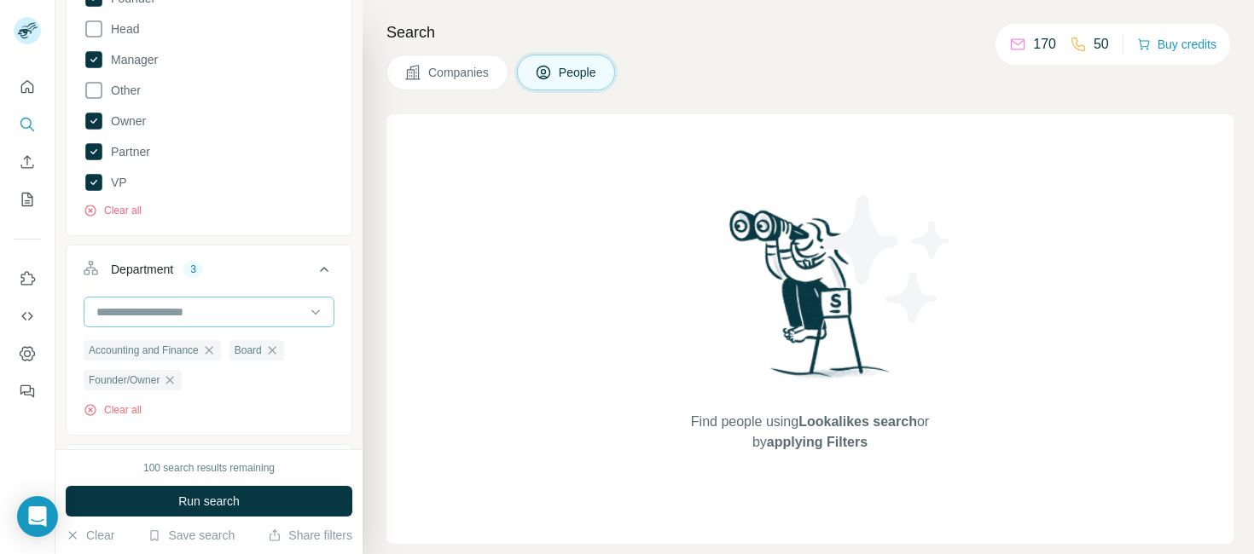
click at [205, 310] on input at bounding box center [200, 312] width 211 height 19
click at [203, 313] on input at bounding box center [200, 312] width 211 height 19
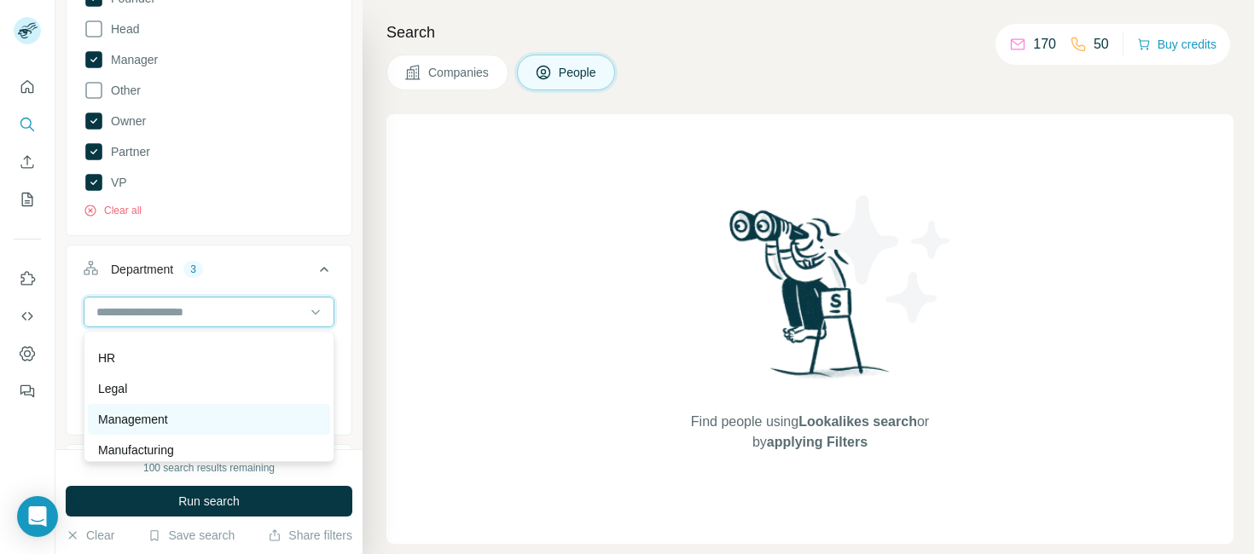
scroll to position [271, 0]
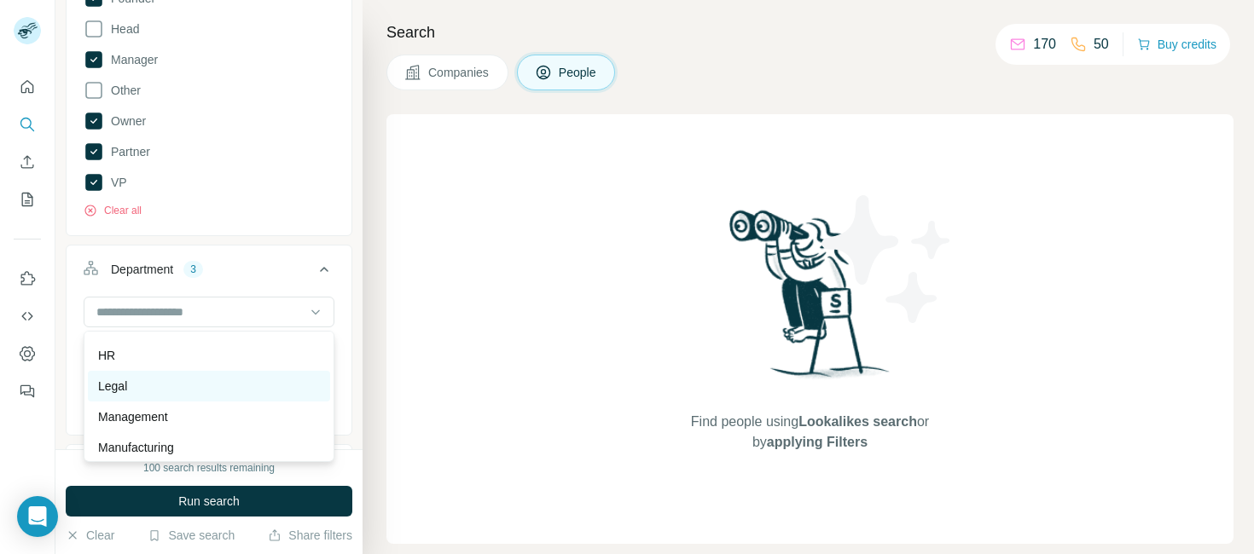
click at [127, 387] on div "Legal" at bounding box center [209, 386] width 222 height 17
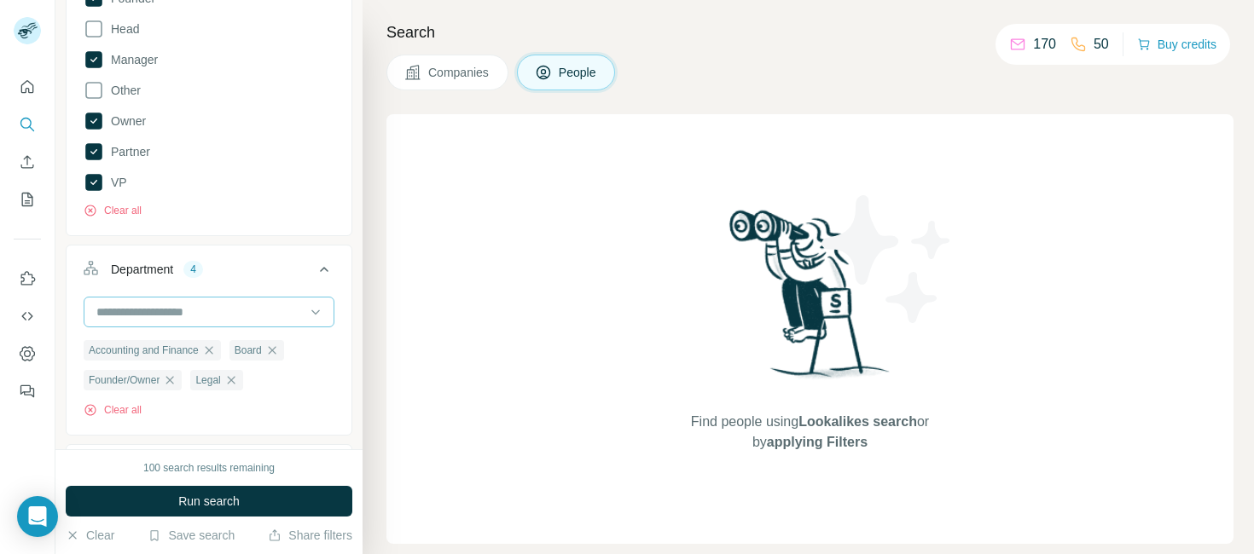
click at [196, 313] on input at bounding box center [200, 312] width 211 height 19
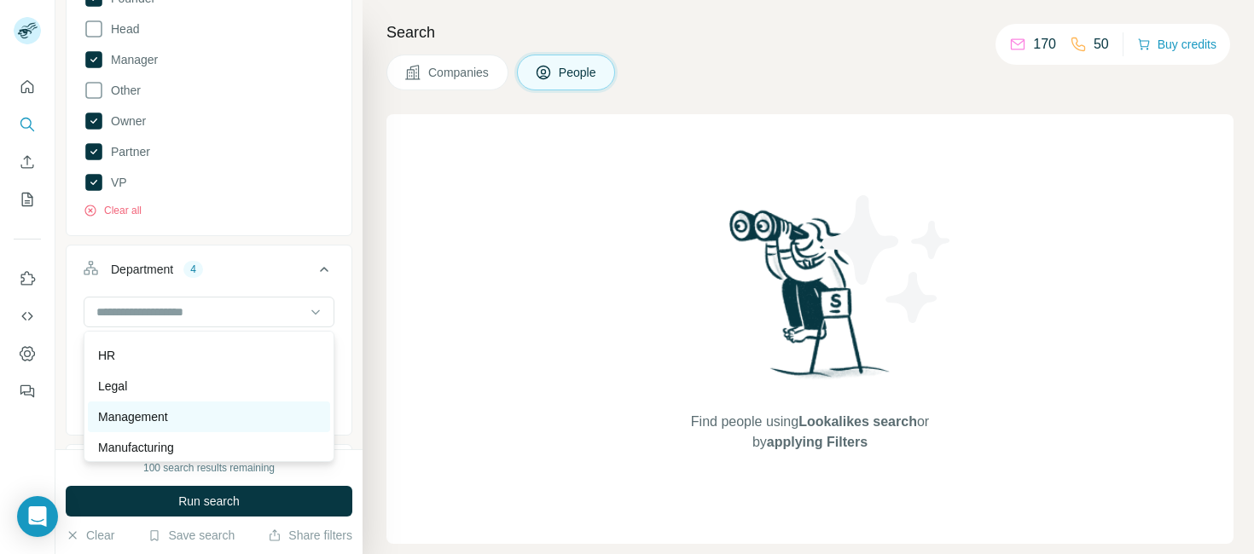
click at [146, 420] on p "Management" at bounding box center [133, 417] width 70 height 17
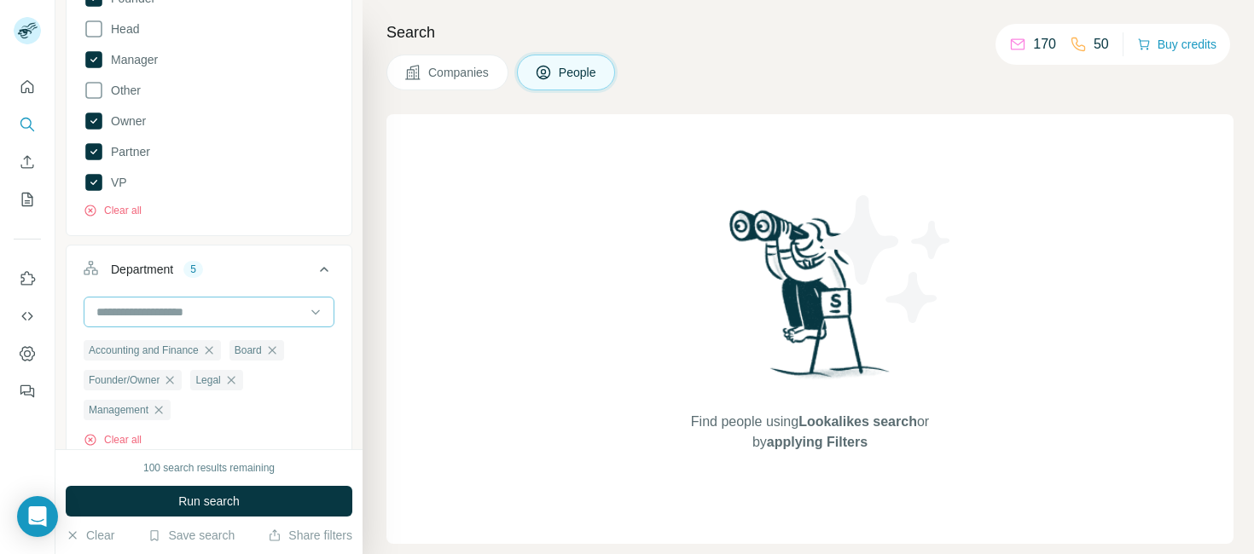
click at [204, 316] on div at bounding box center [200, 312] width 211 height 29
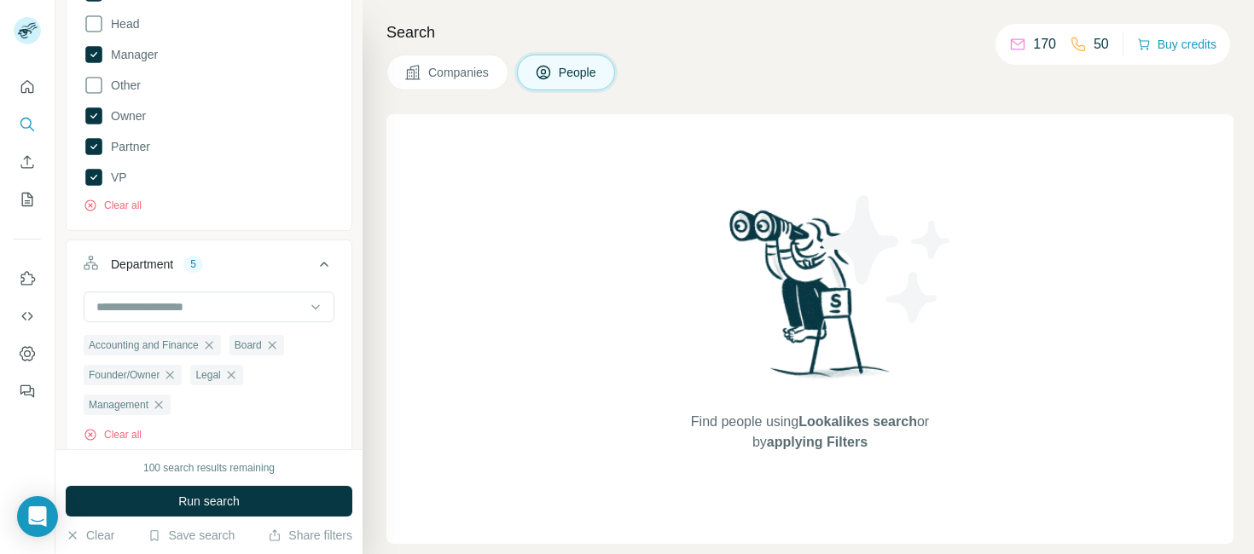
scroll to position [520, 0]
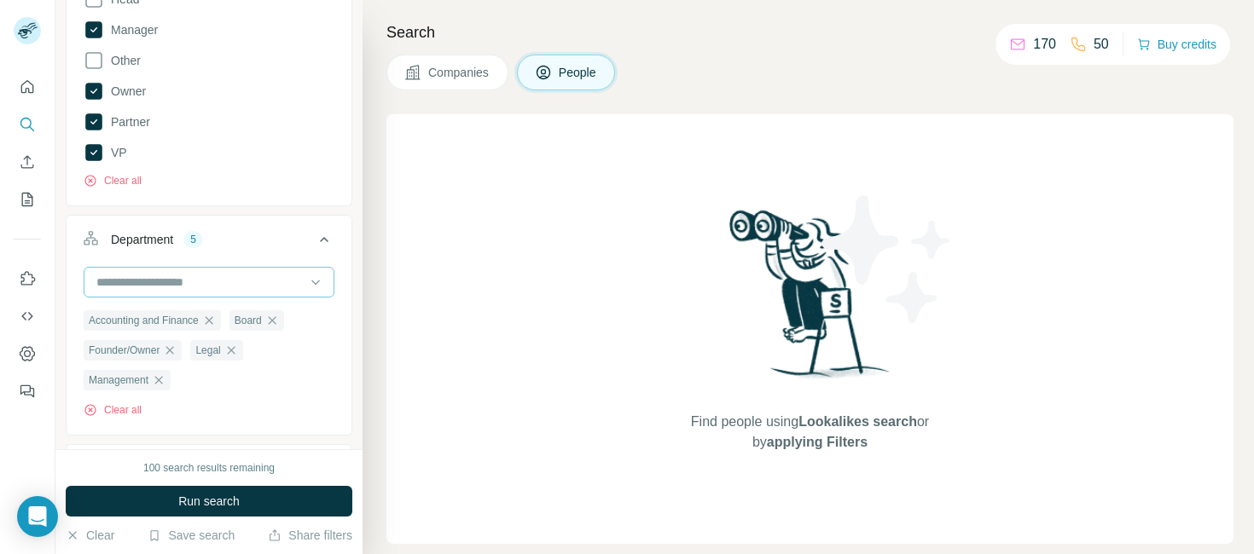
click at [186, 288] on input at bounding box center [200, 282] width 211 height 19
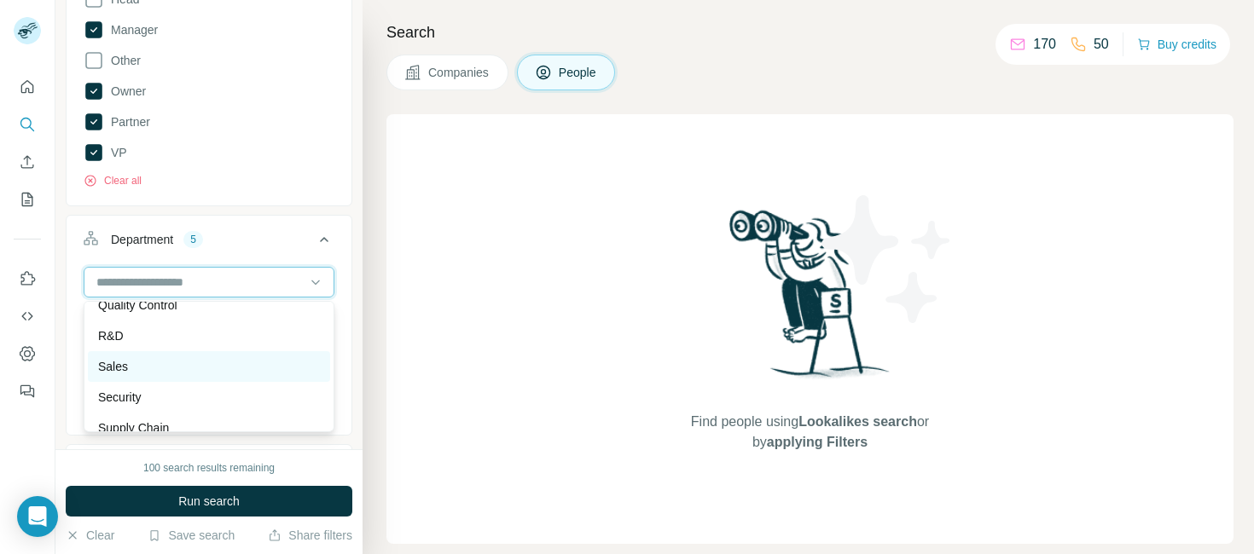
scroll to position [614, 0]
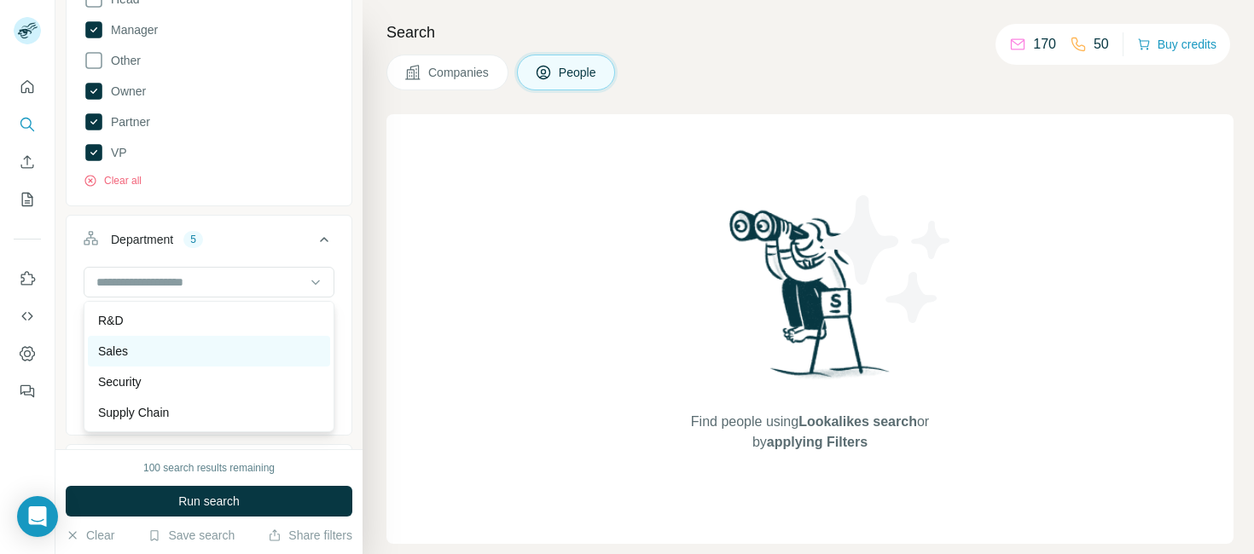
click at [127, 352] on div "Sales" at bounding box center [209, 351] width 222 height 17
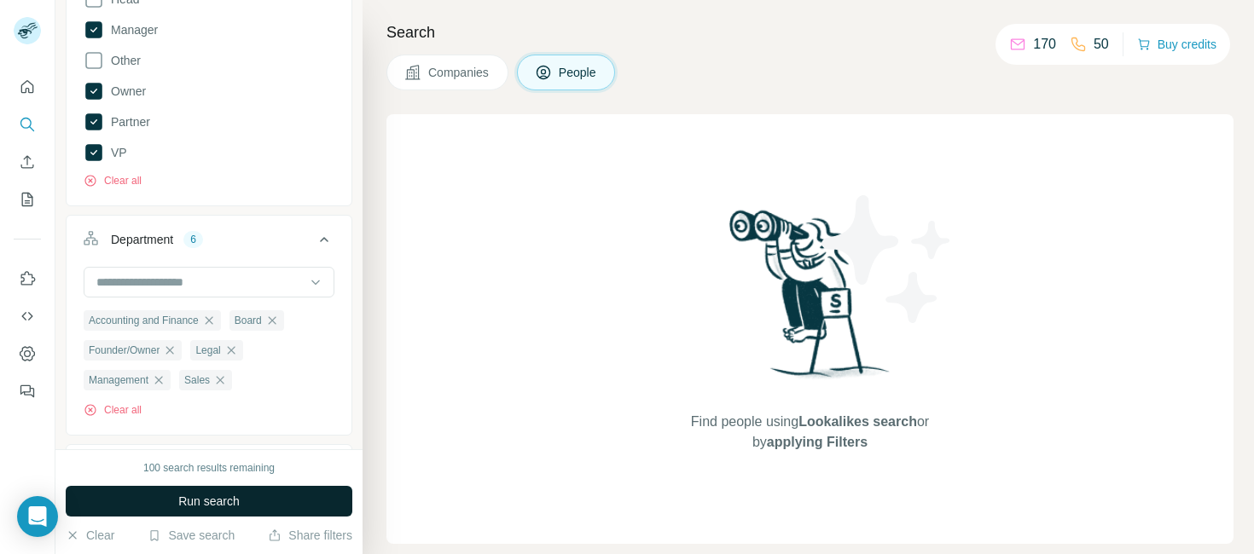
click at [226, 502] on span "Run search" at bounding box center [208, 501] width 61 height 17
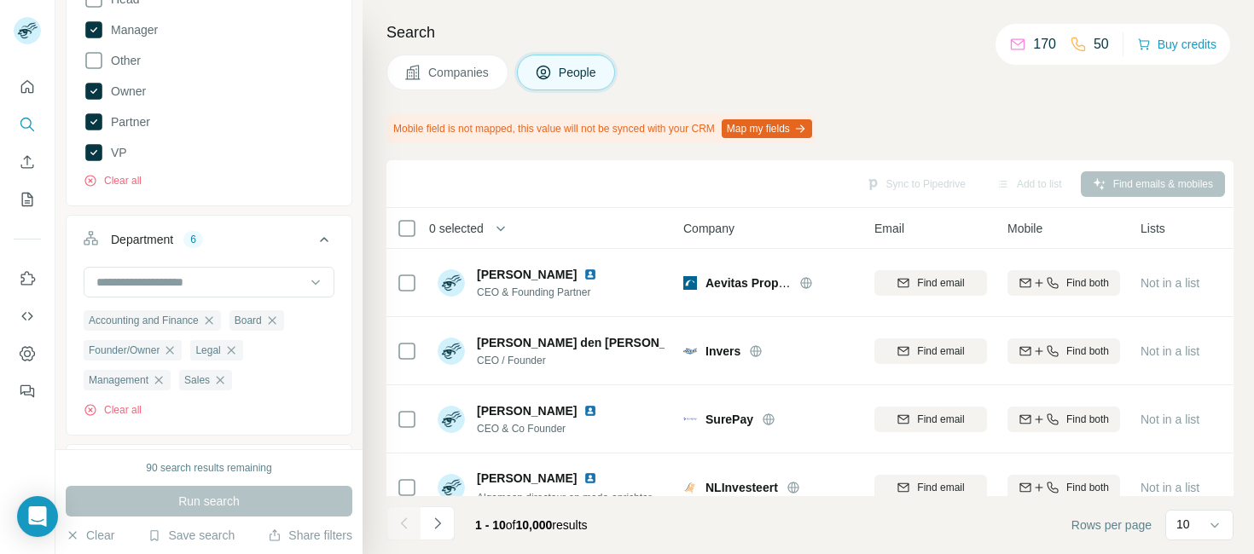
click at [775, 42] on h4 "Search" at bounding box center [809, 32] width 847 height 24
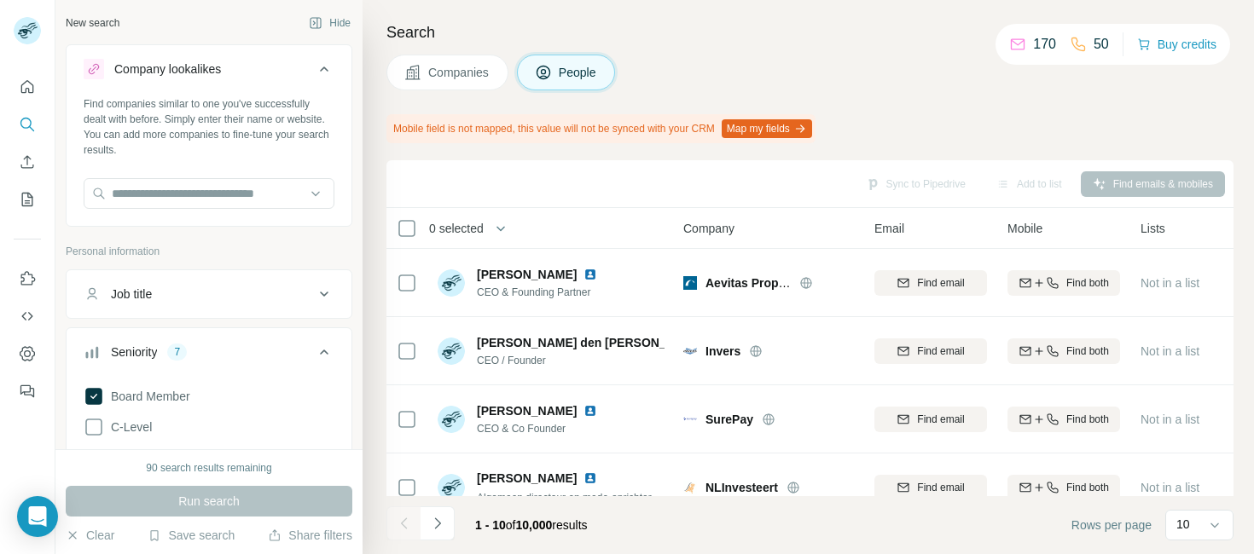
click at [786, 128] on button "Map my fields" at bounding box center [767, 128] width 90 height 19
